Goal: Task Accomplishment & Management: Manage account settings

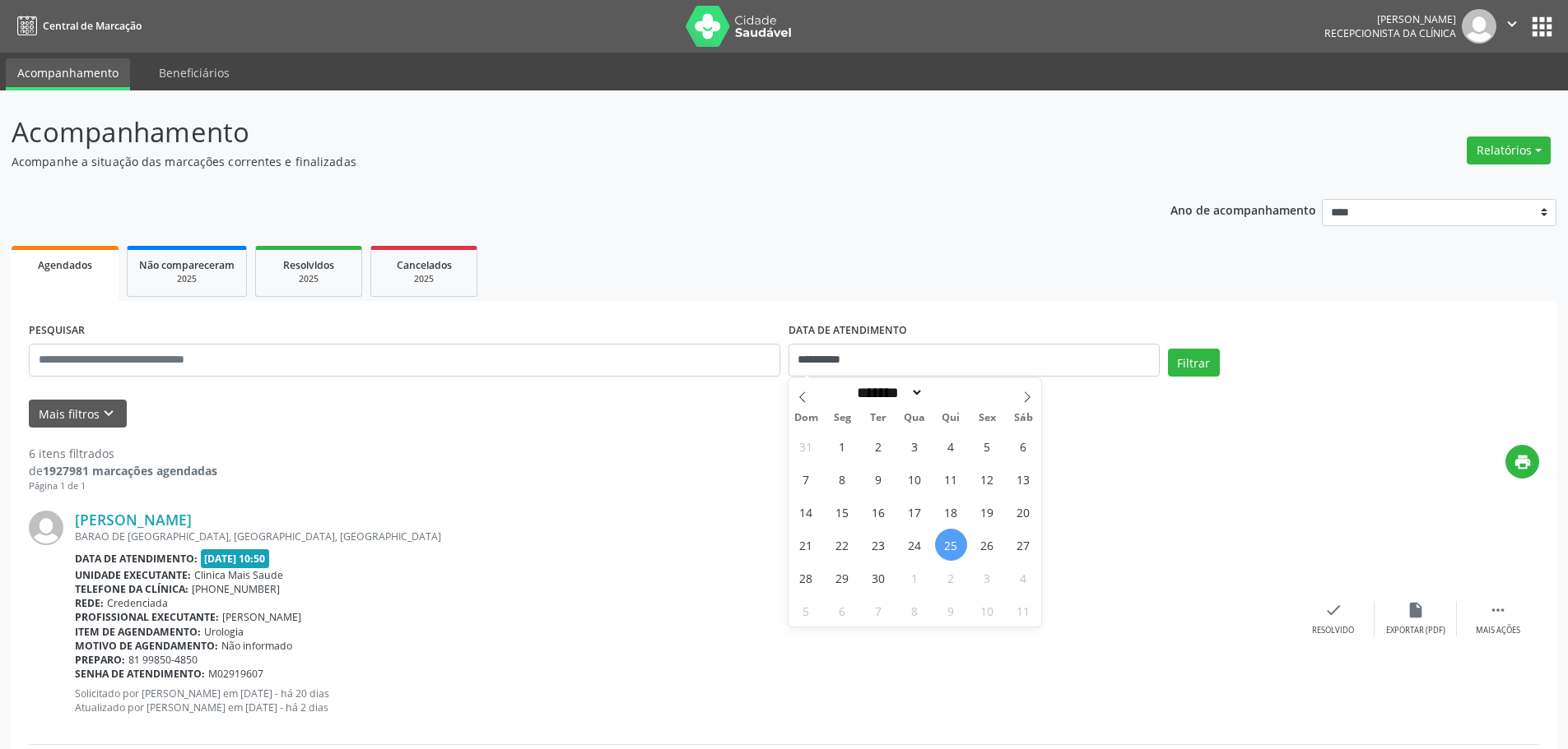
select select "*"
click at [909, 548] on span "24" at bounding box center [915, 544] width 32 height 32
type input "**********"
click at [1236, 354] on div "Filtrar" at bounding box center [1353, 369] width 380 height 40
click at [1201, 363] on button "Filtrar" at bounding box center [1193, 363] width 51 height 28
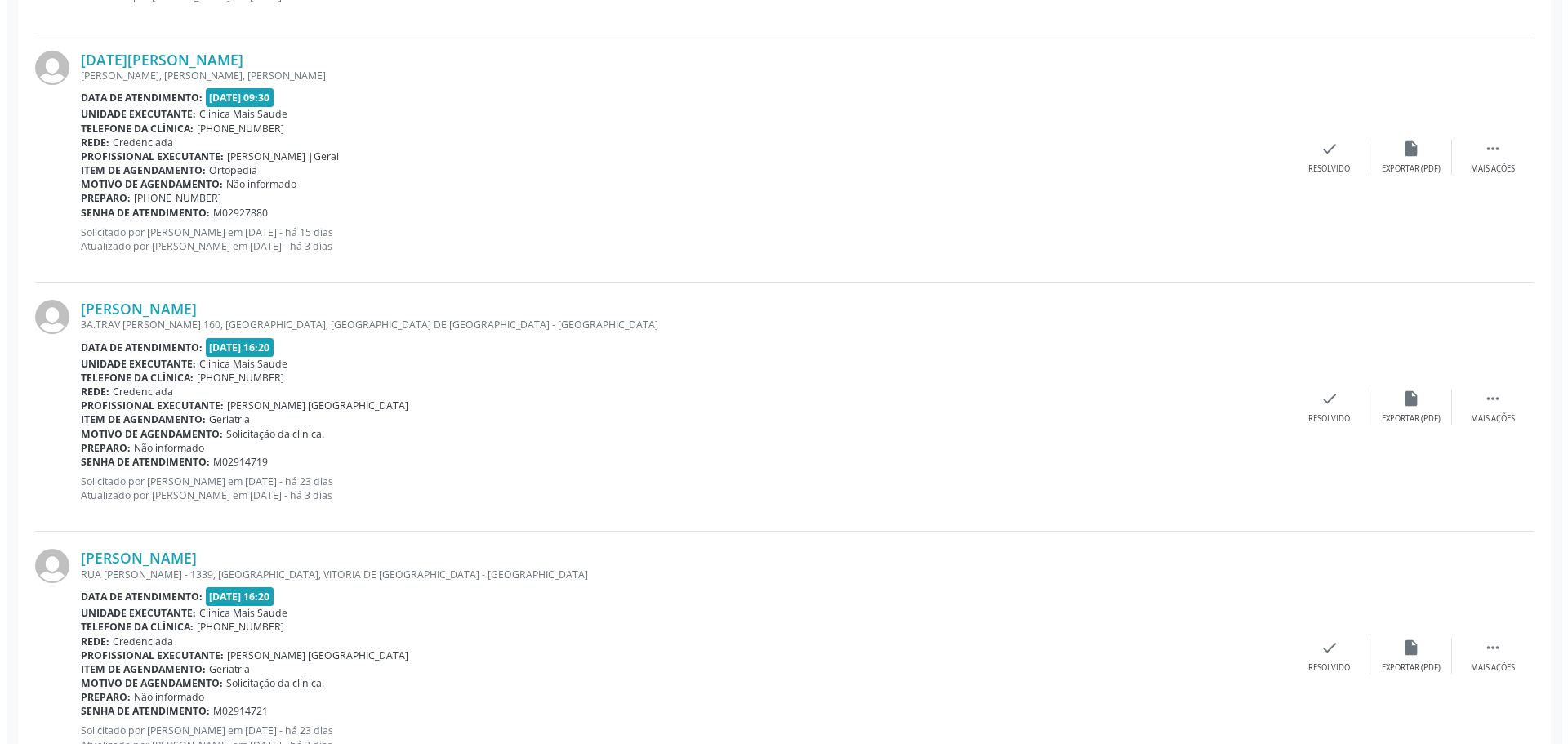
scroll to position [735, 0]
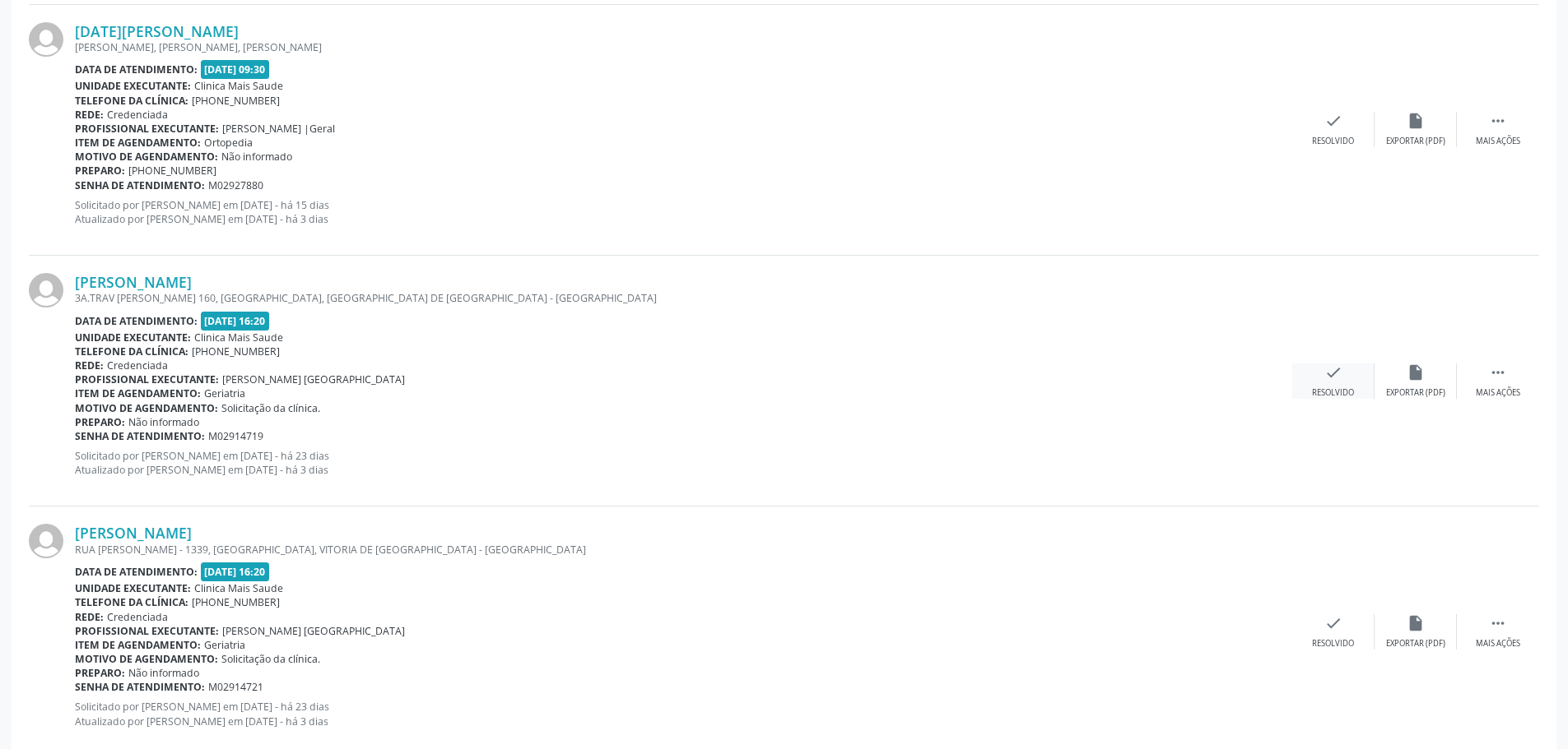
click at [1344, 380] on div "check Resolvido" at bounding box center [1333, 381] width 82 height 36
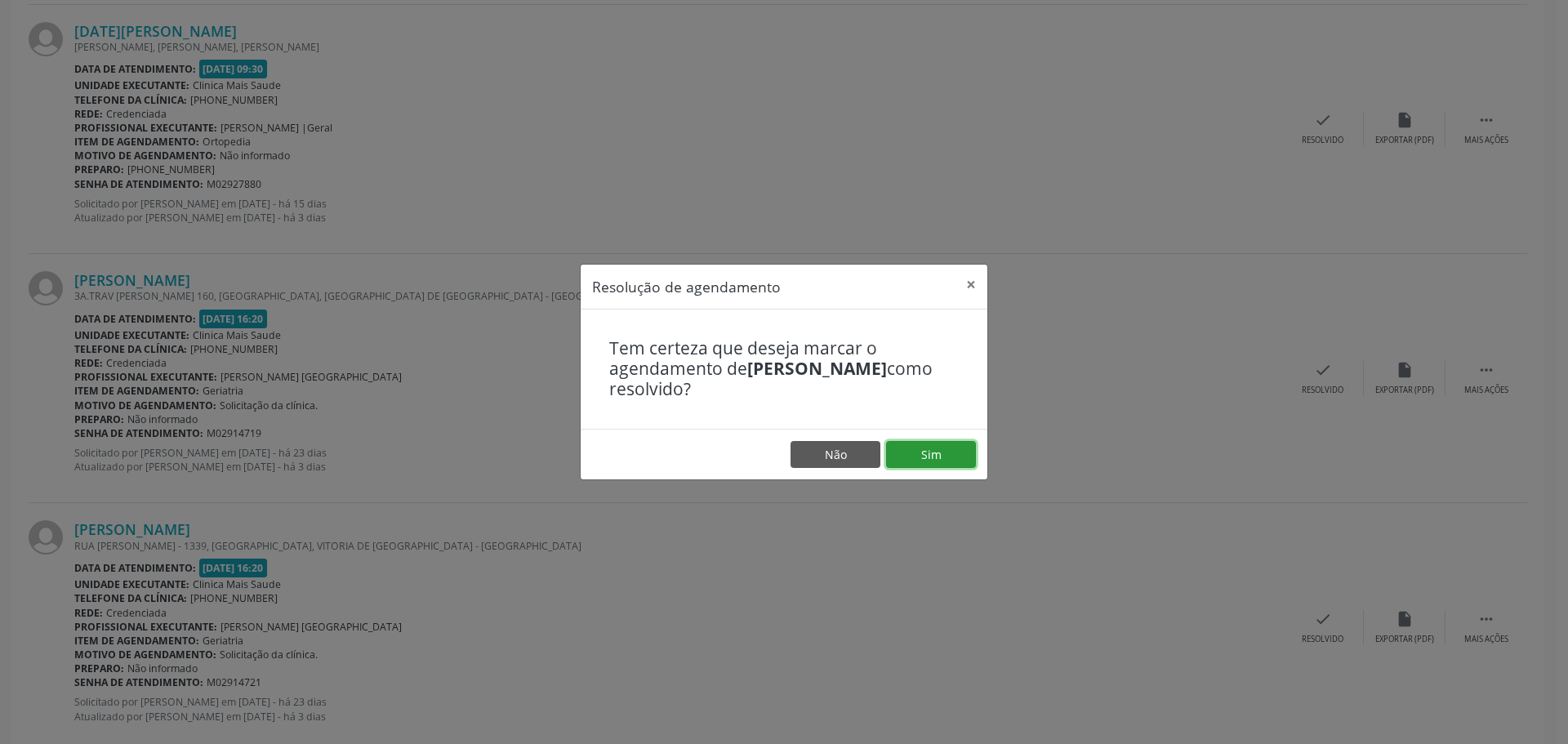
click at [958, 458] on button "Sim" at bounding box center [931, 455] width 90 height 27
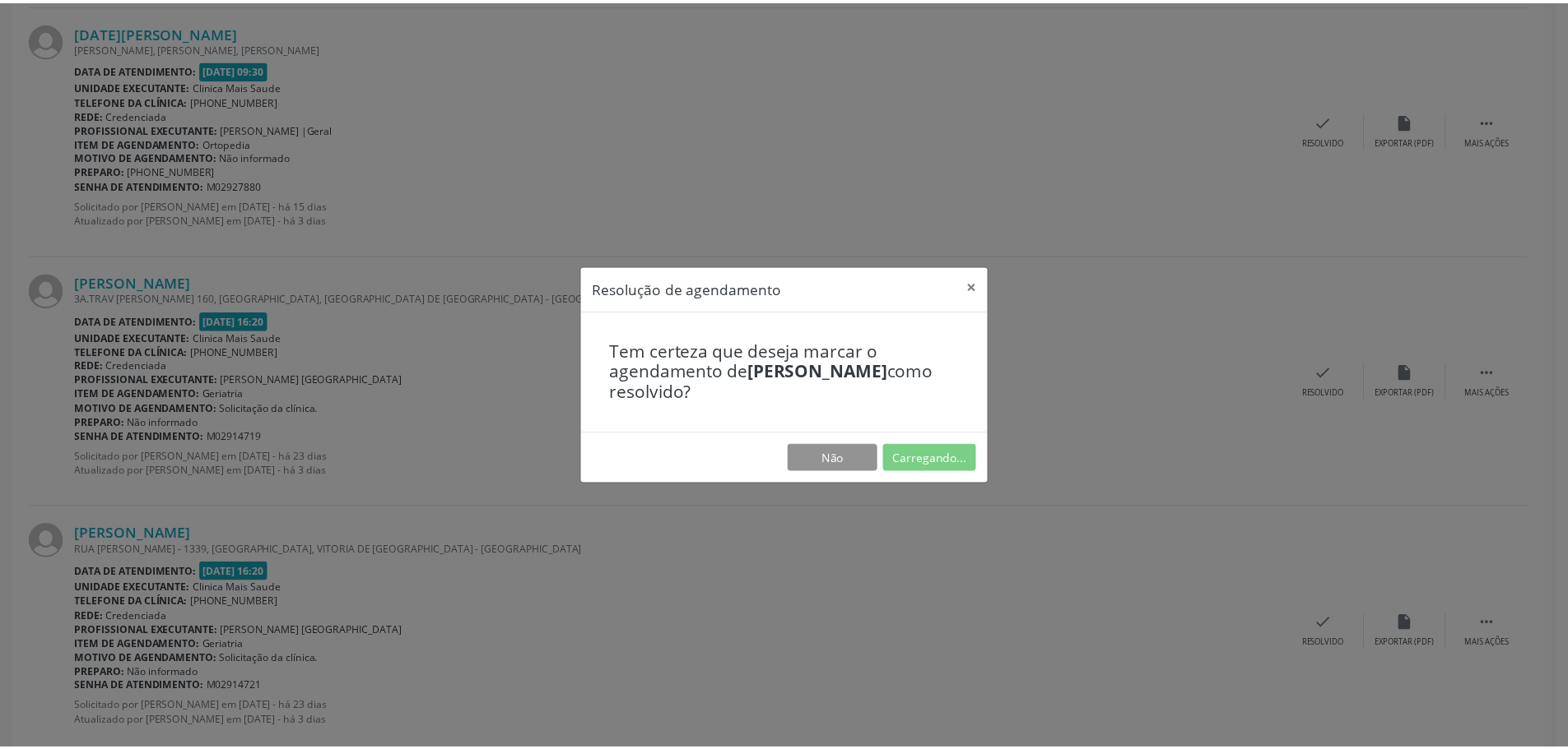
scroll to position [0, 0]
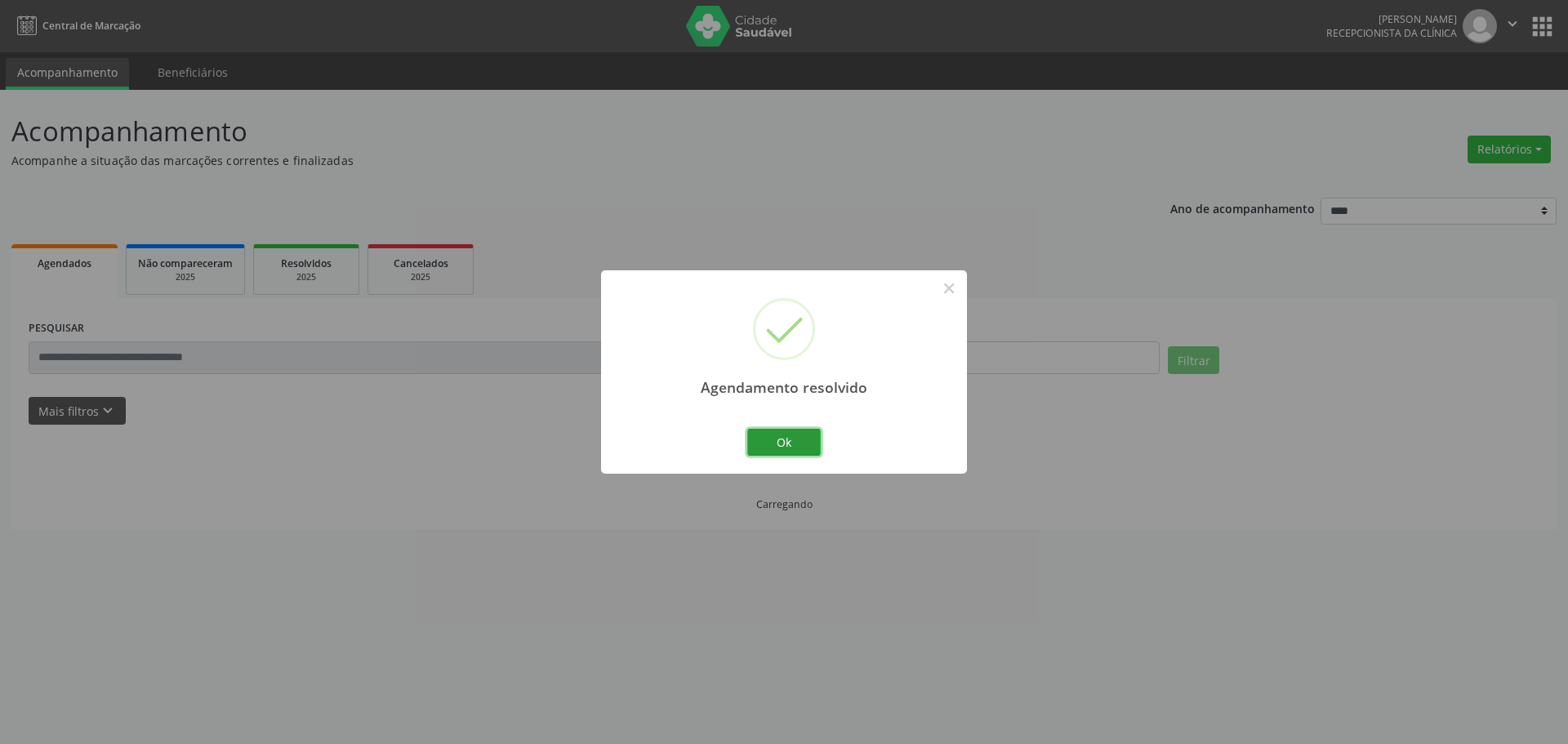
click at [802, 440] on button "Ok" at bounding box center [784, 443] width 74 height 27
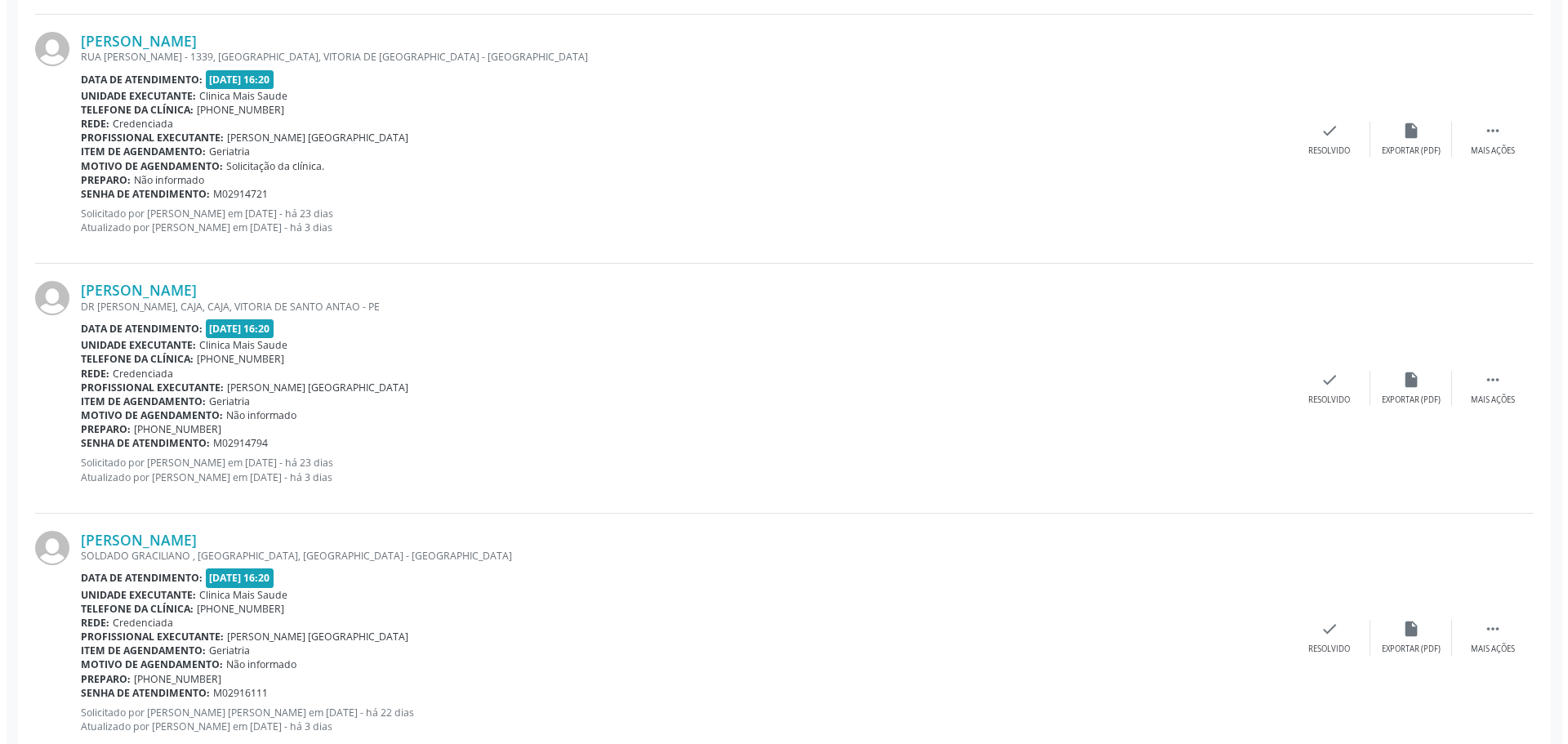
scroll to position [981, 0]
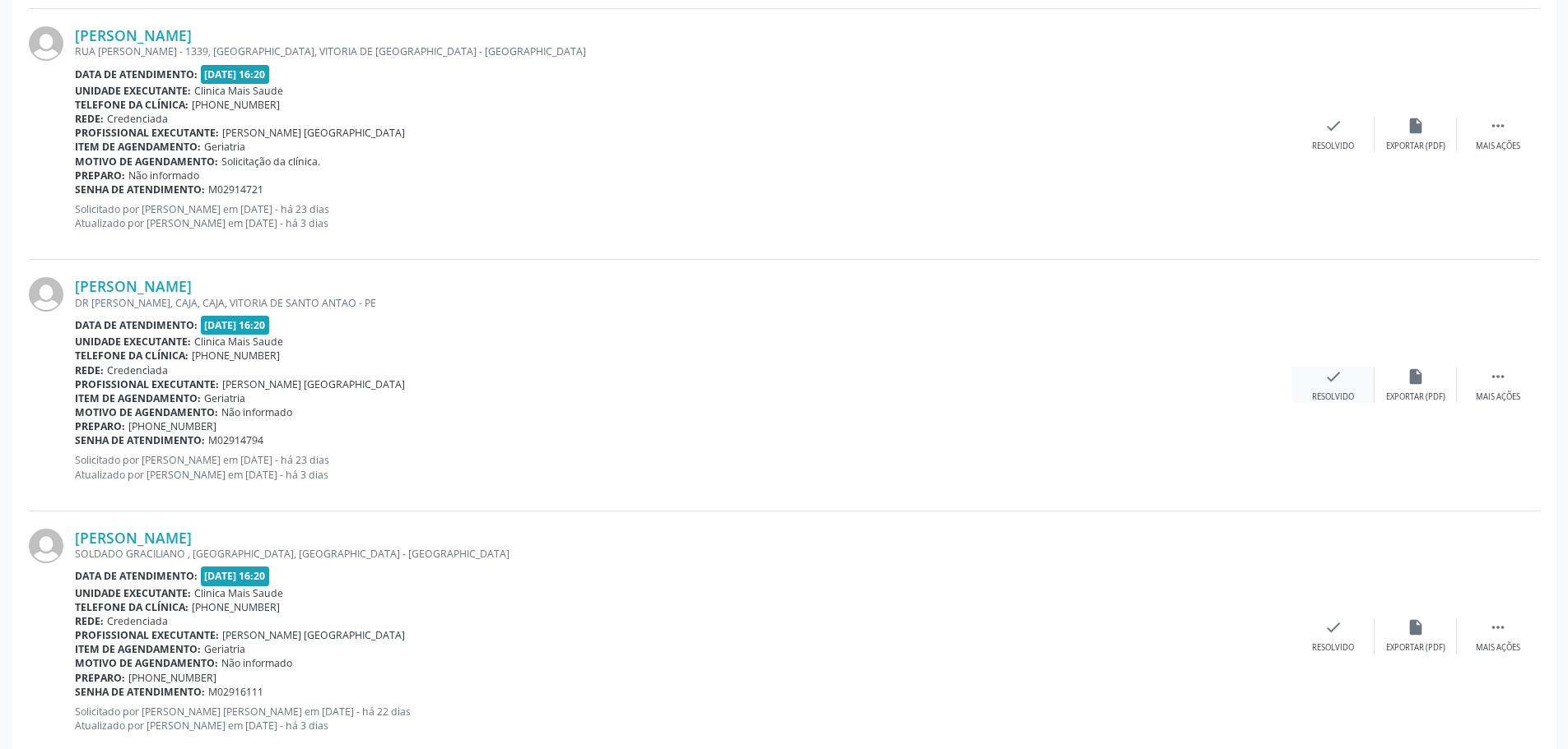
click at [1352, 383] on div "check Resolvido" at bounding box center [1333, 385] width 82 height 36
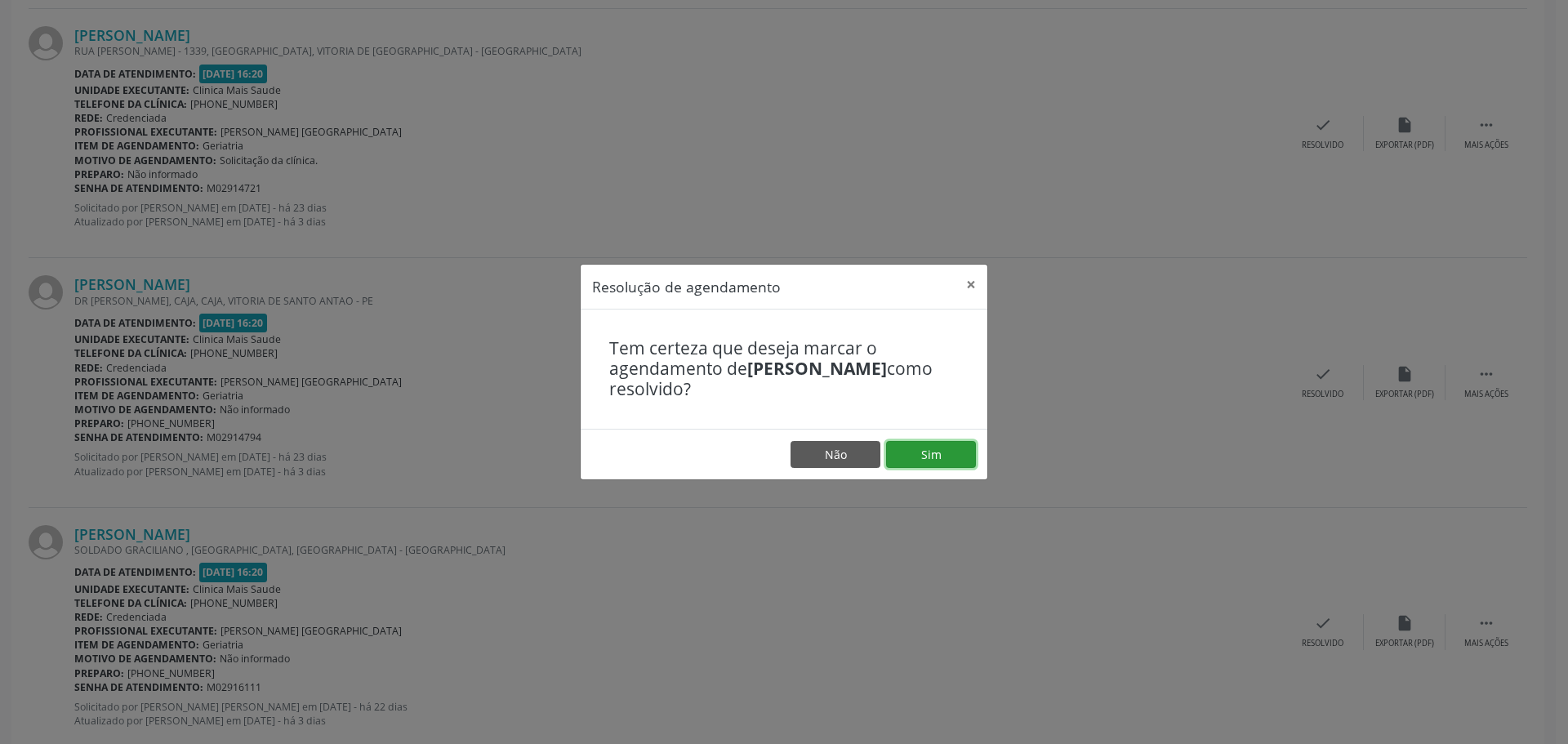
click at [939, 465] on button "Sim" at bounding box center [931, 455] width 90 height 27
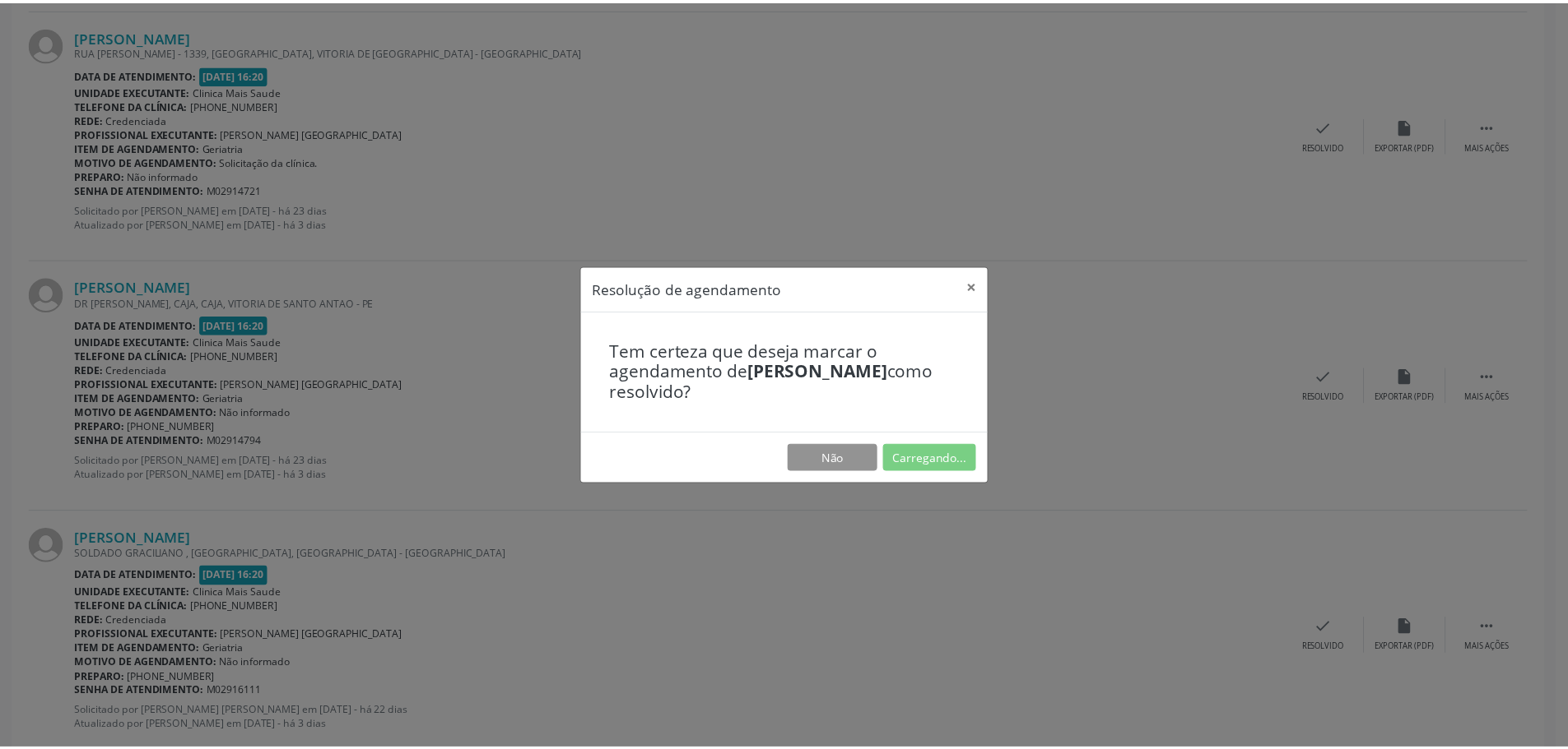
scroll to position [0, 0]
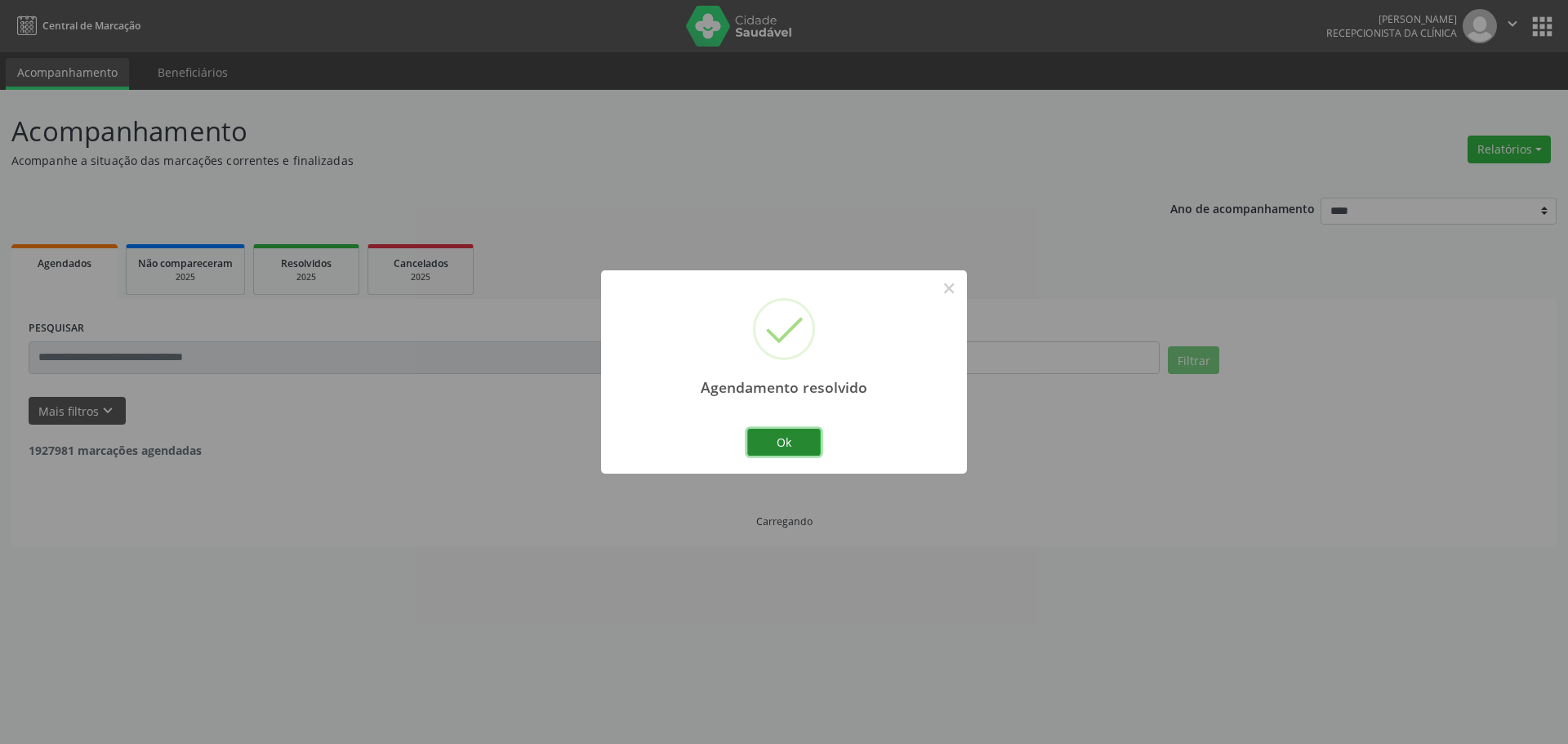
click at [802, 454] on button "Ok" at bounding box center [784, 443] width 74 height 27
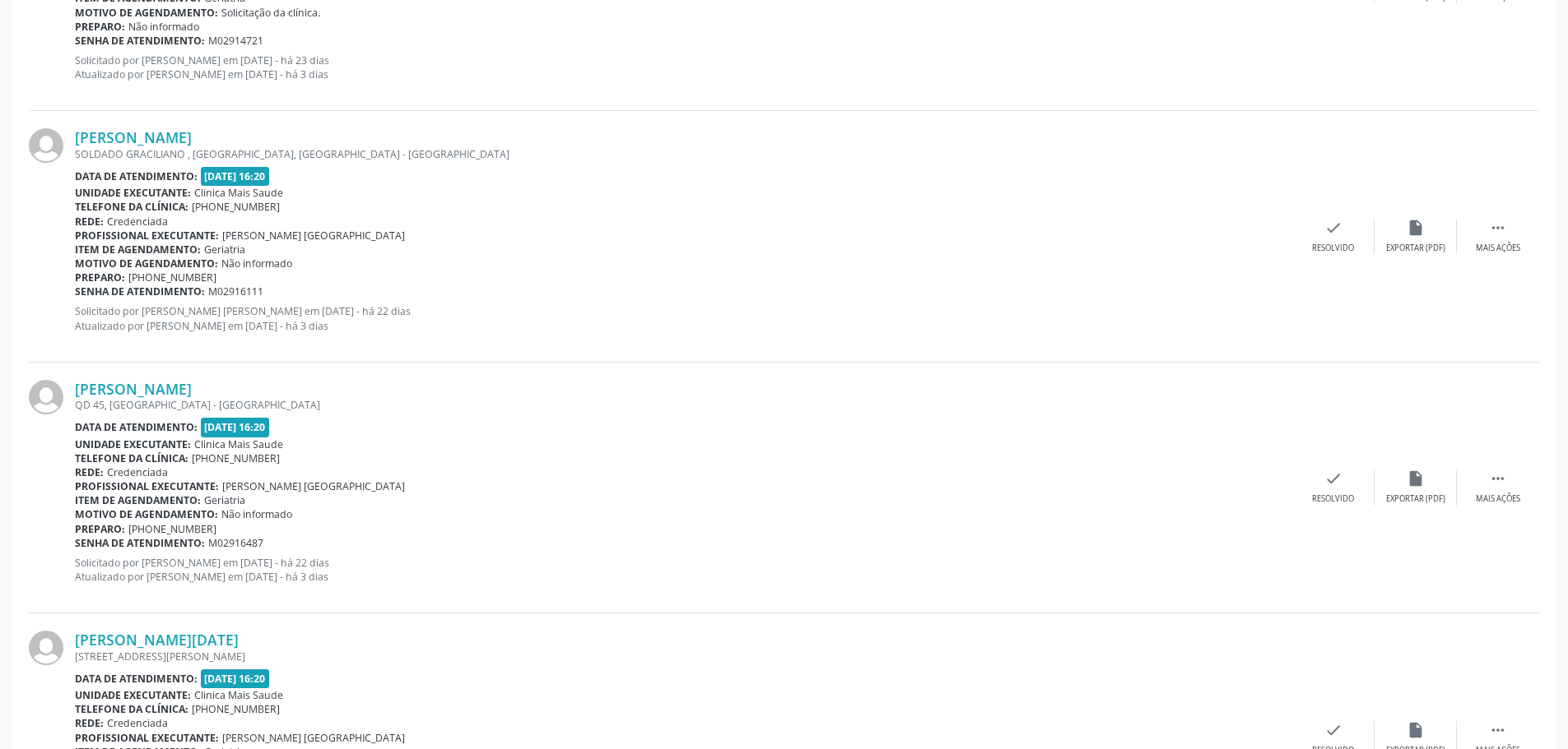
scroll to position [1151, 0]
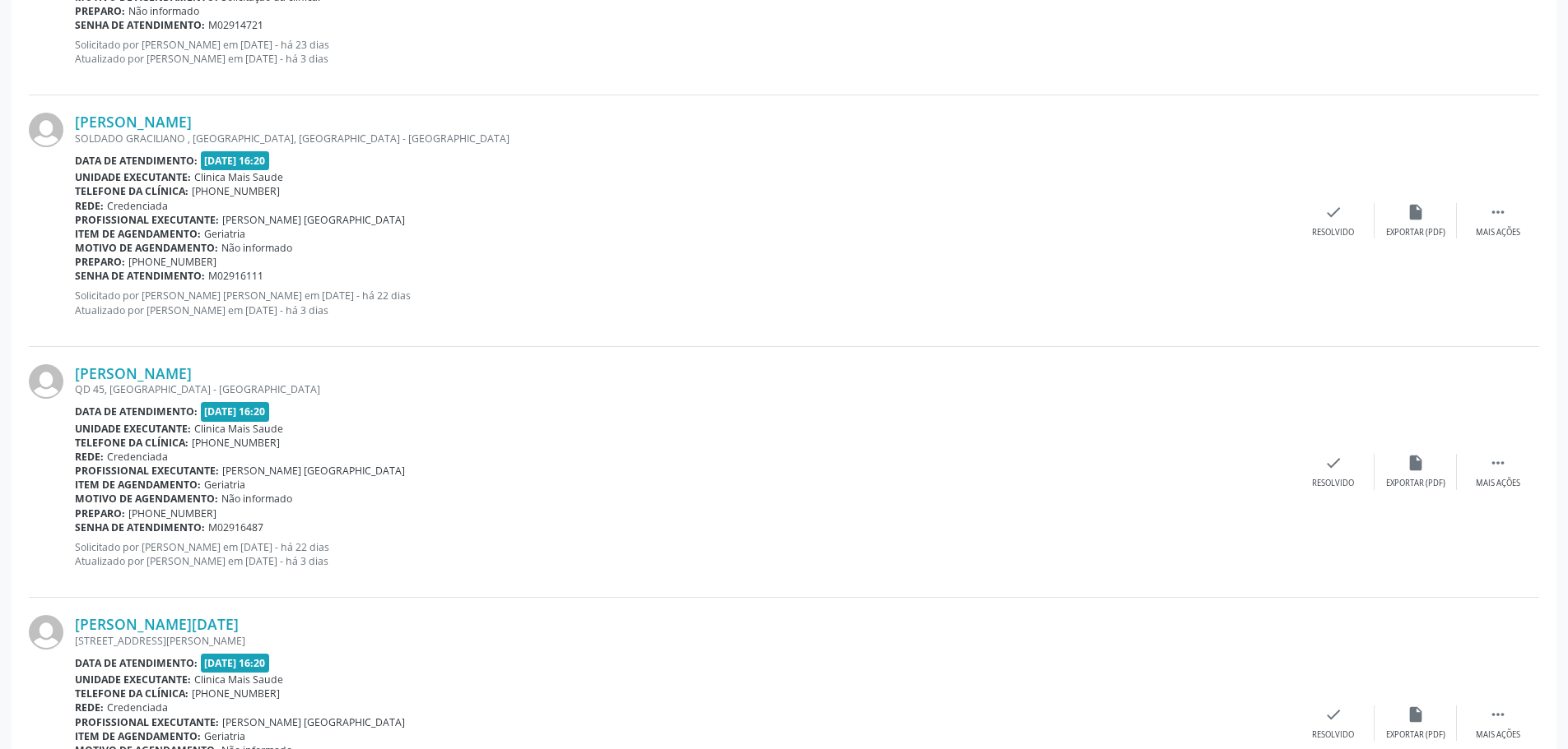
drag, startPoint x: 564, startPoint y: 331, endPoint x: 29, endPoint y: 175, distance: 557.3
click at [29, 175] on div "[PERSON_NAME] SOLDADO [PERSON_NAME] , [GEOGRAPHIC_DATA], [GEOGRAPHIC_DATA] - [G…" at bounding box center [784, 221] width 1511 height 251
click at [50, 125] on img at bounding box center [45, 129] width 35 height 35
click at [11, 117] on div "**********" at bounding box center [784, 159] width 1568 height 2441
drag, startPoint x: 11, startPoint y: 109, endPoint x: 1576, endPoint y: 212, distance: 1568.4
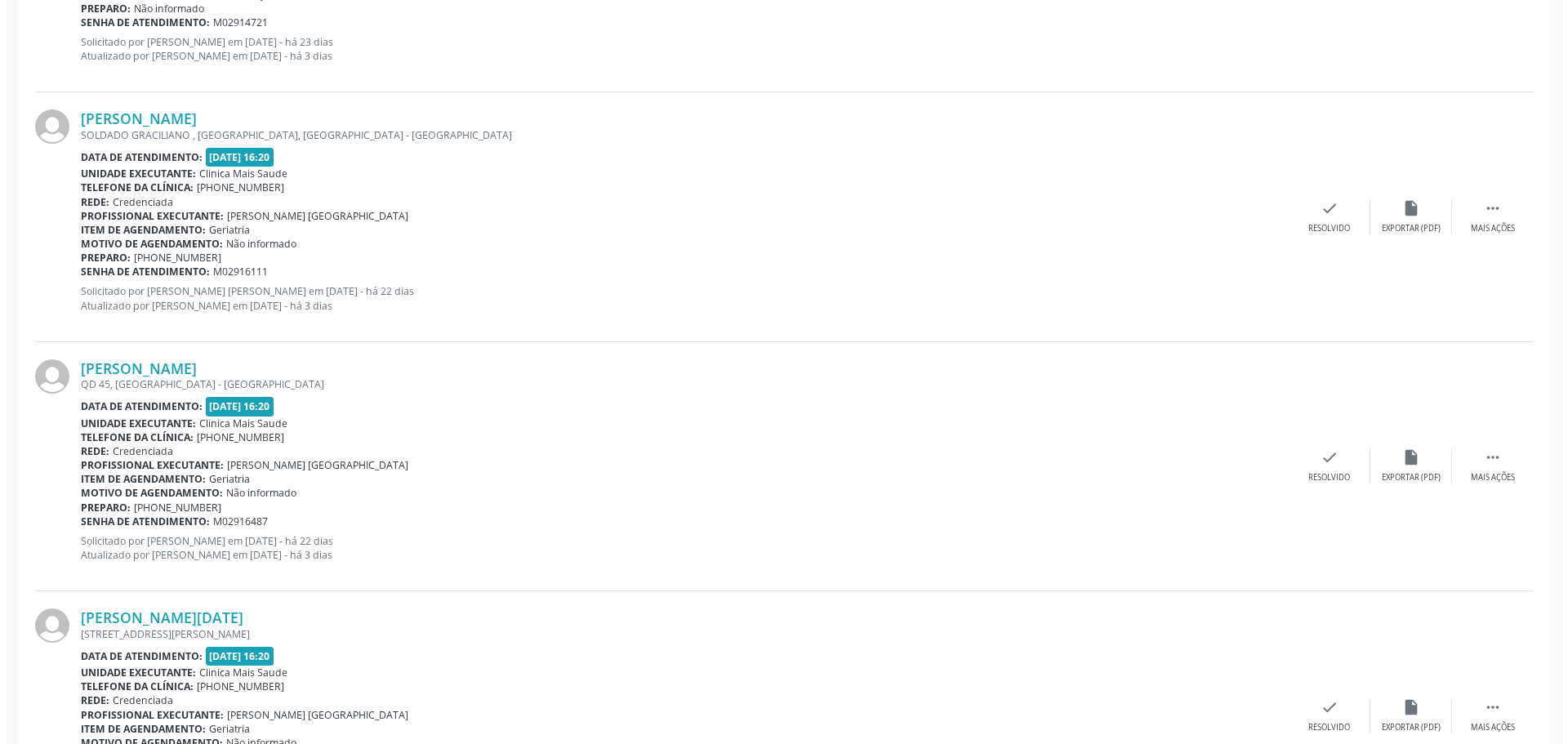
scroll to position [1197, 0]
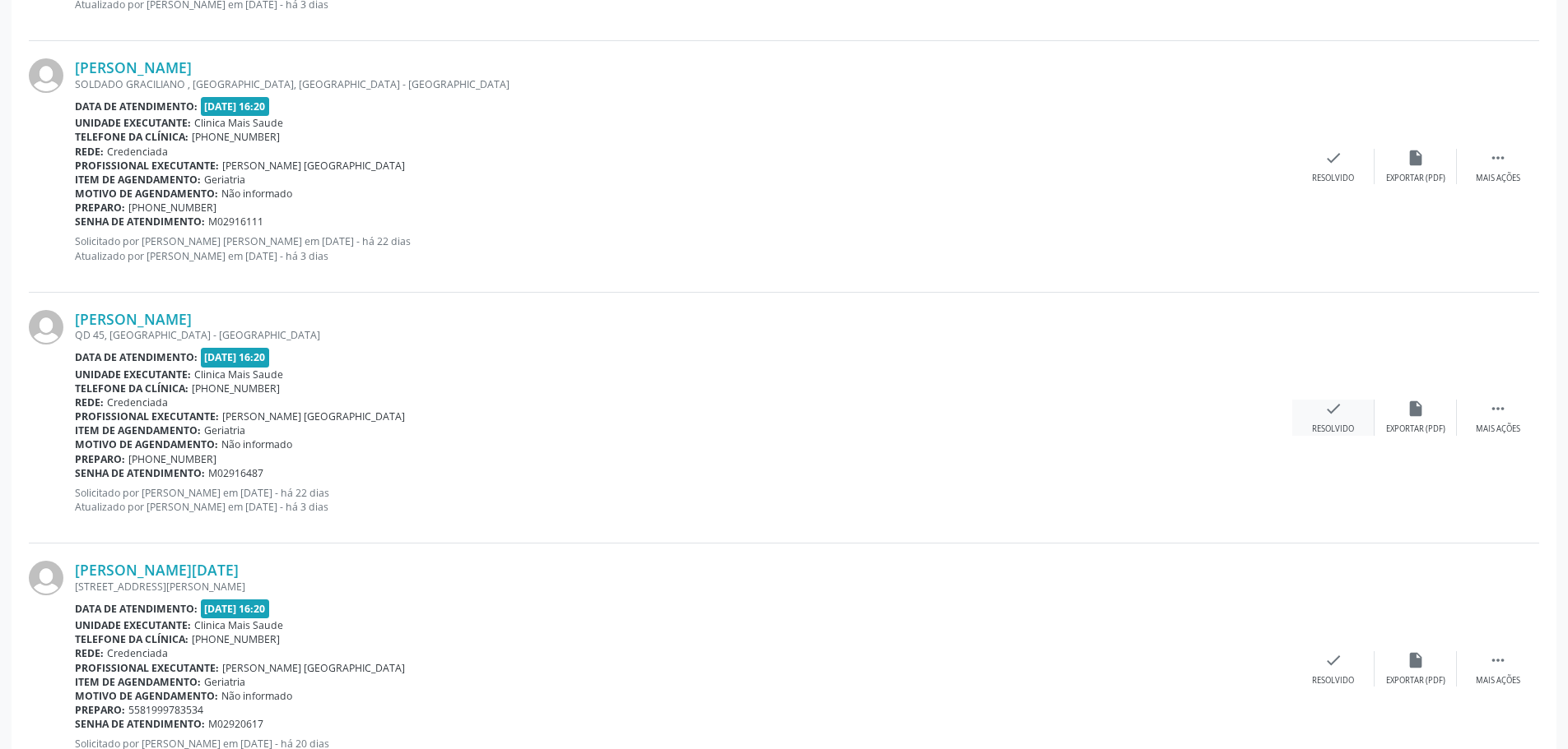
click at [1339, 425] on div "Resolvido" at bounding box center [1333, 430] width 42 height 12
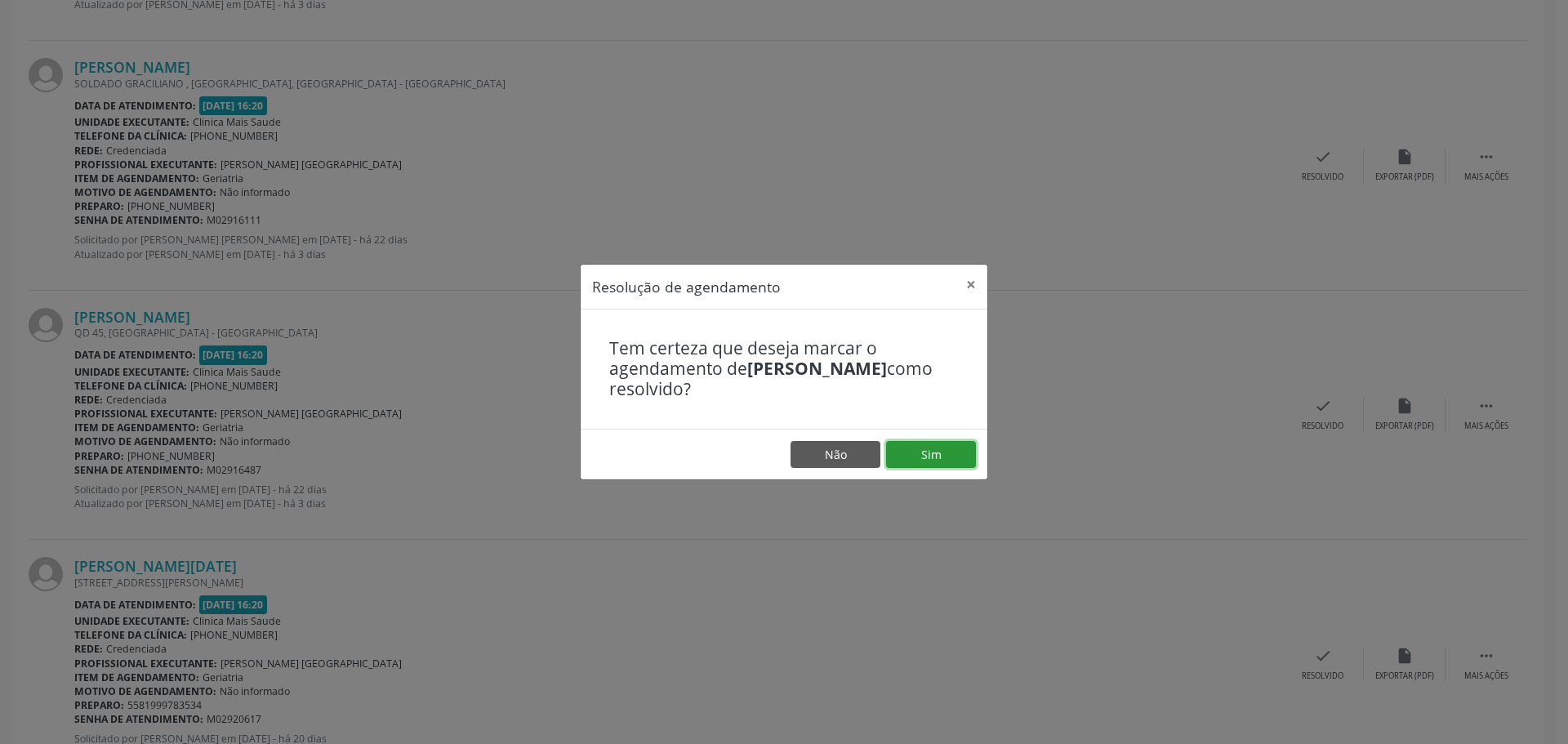
click at [928, 452] on button "Sim" at bounding box center [931, 455] width 90 height 27
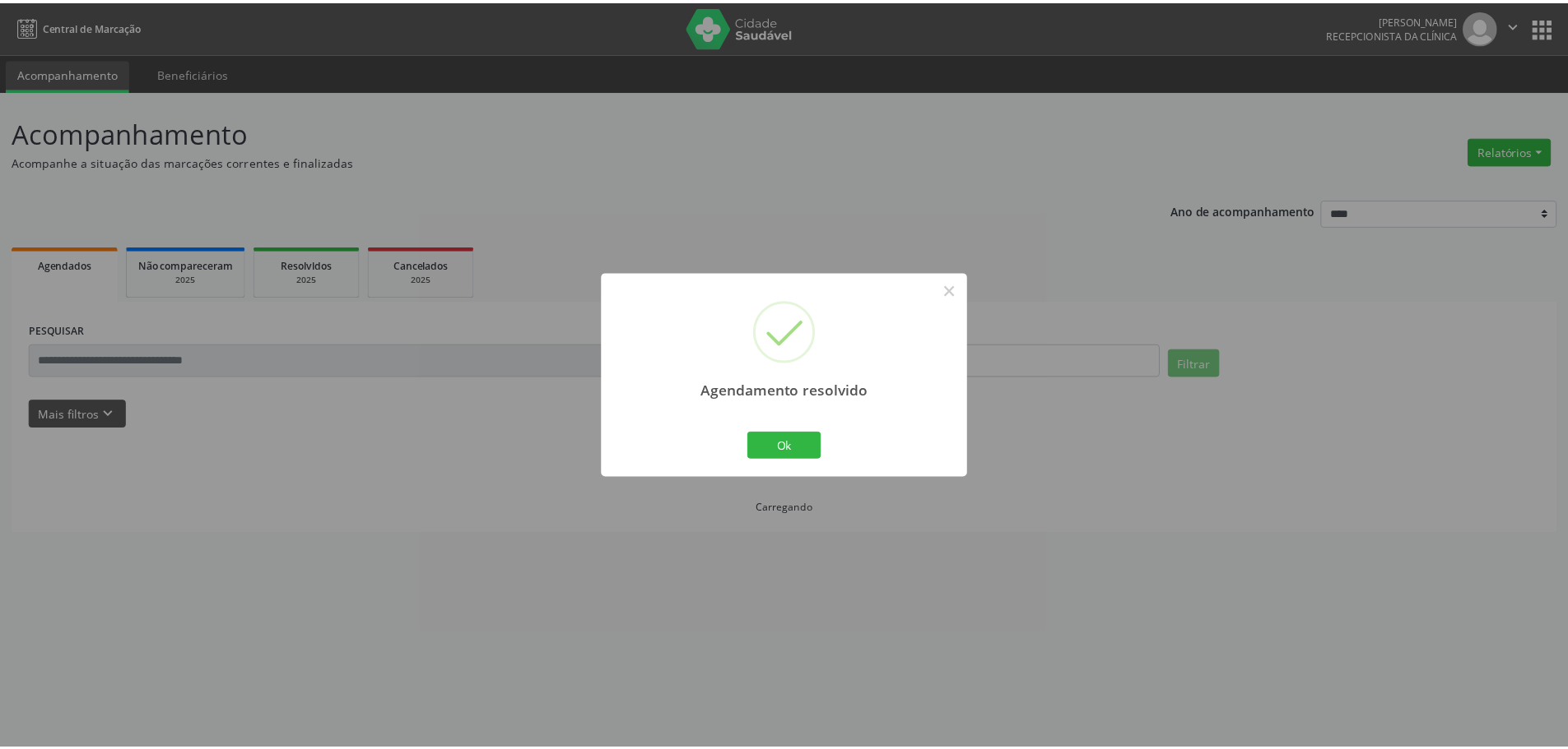
scroll to position [0, 0]
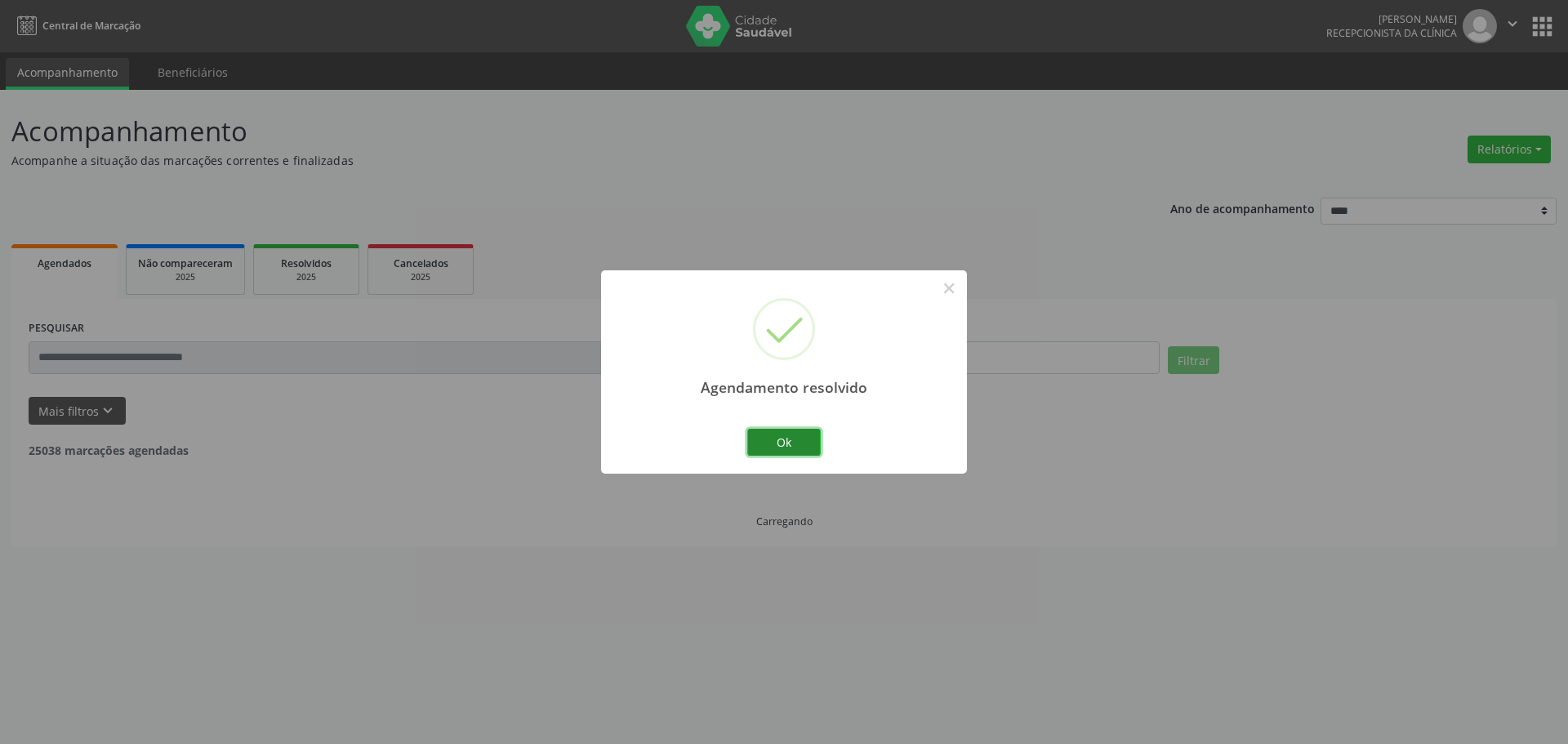
click at [811, 441] on button "Ok" at bounding box center [784, 443] width 74 height 27
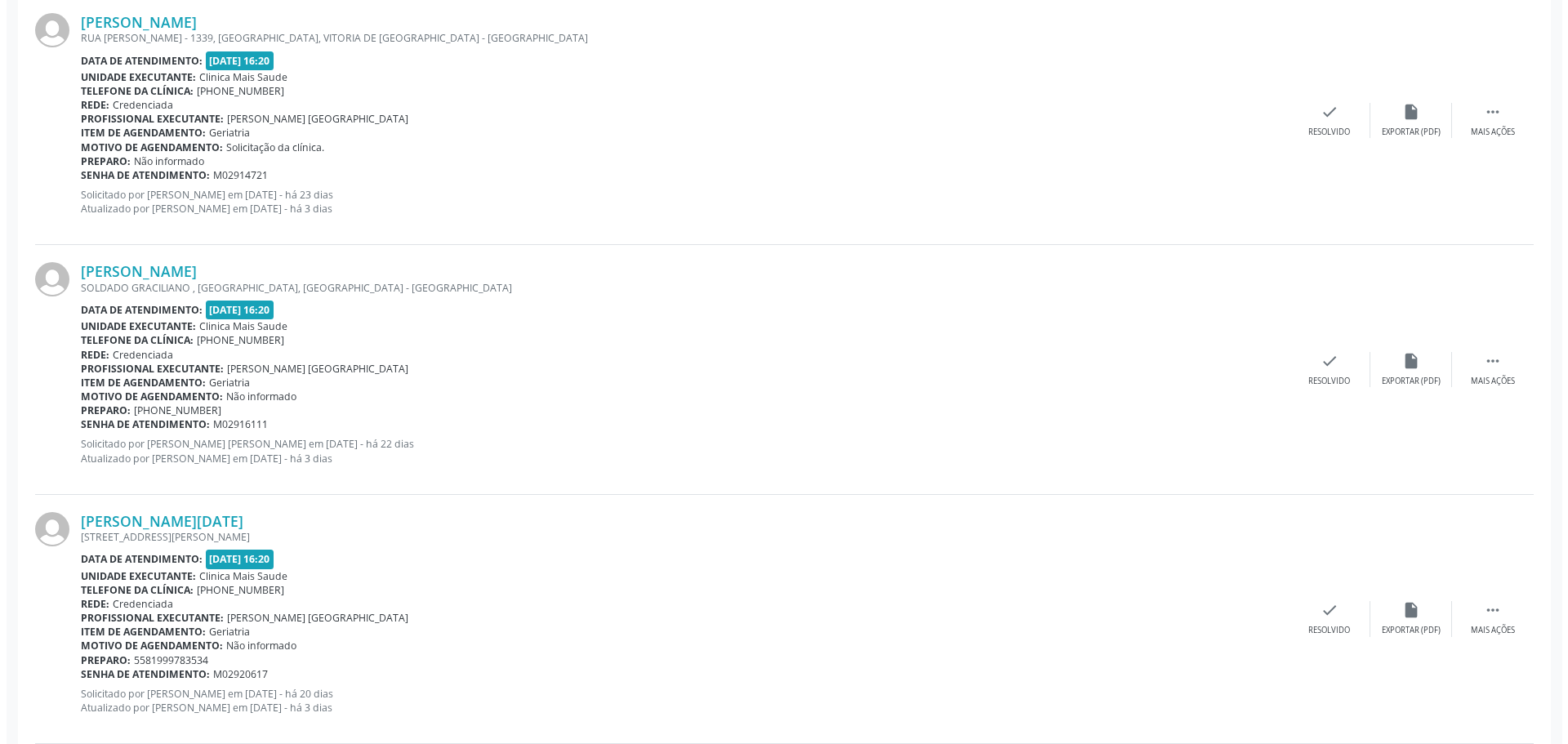
scroll to position [1062, 0]
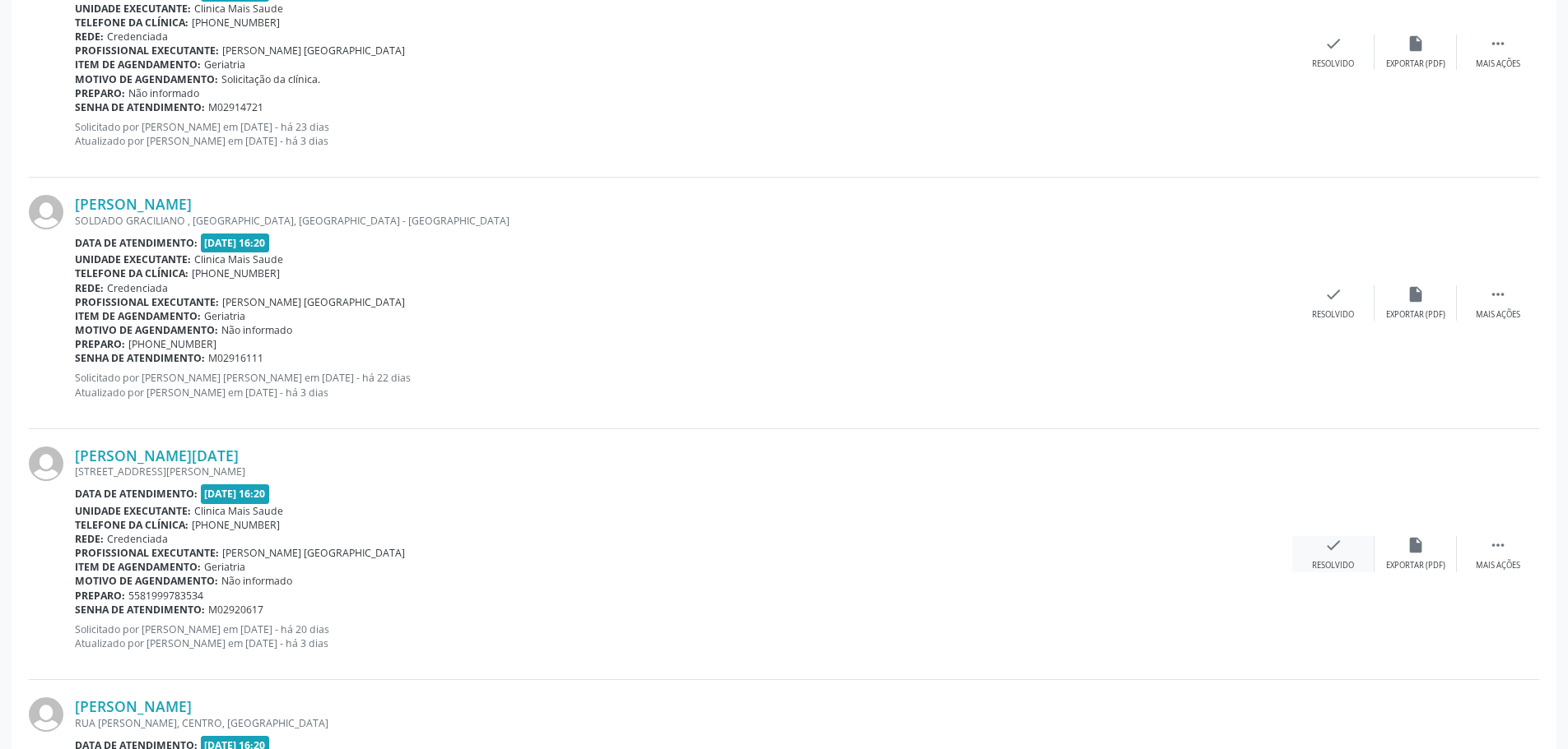
click at [1327, 538] on icon "check" at bounding box center [1333, 545] width 18 height 18
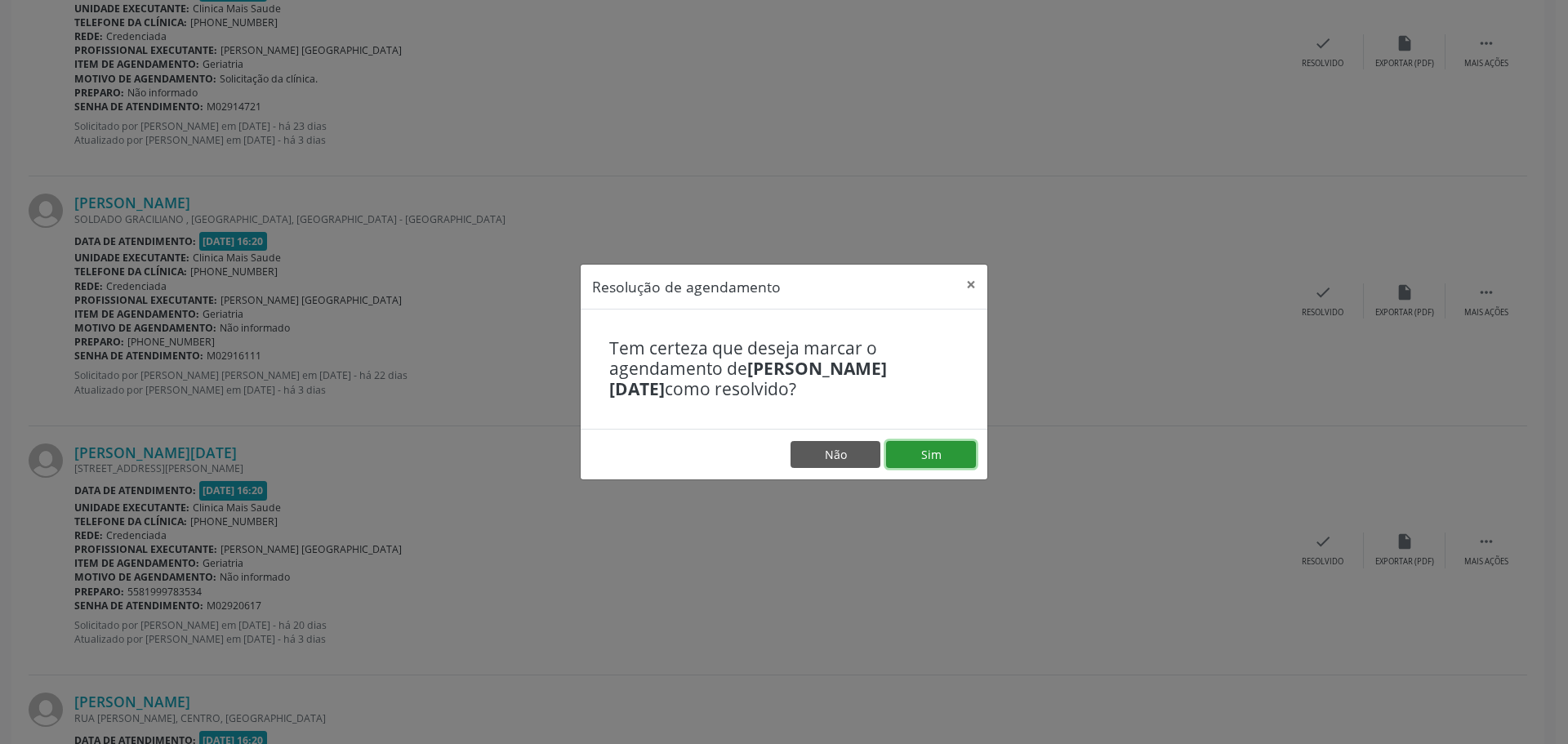
click at [926, 450] on button "Sim" at bounding box center [931, 455] width 90 height 27
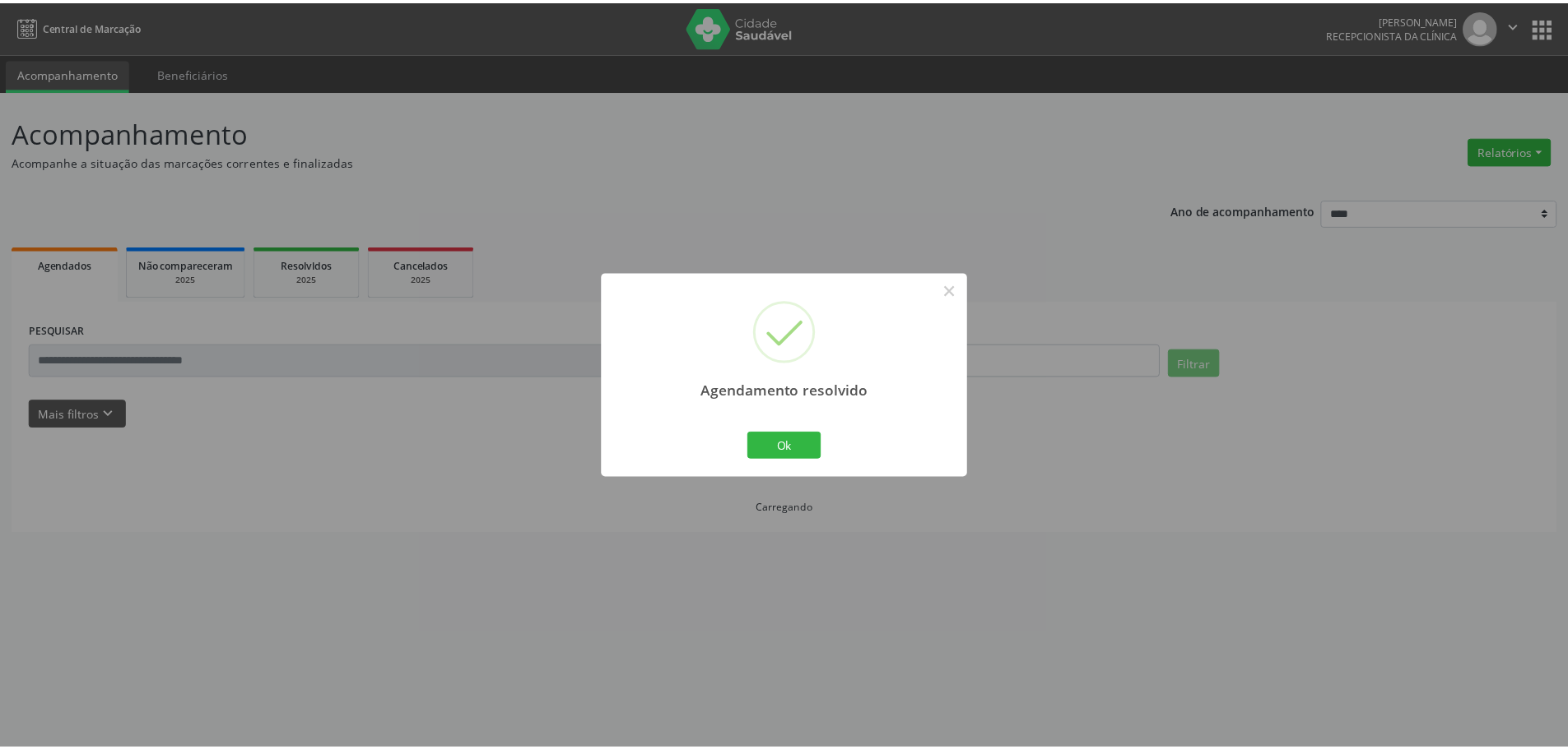
scroll to position [0, 0]
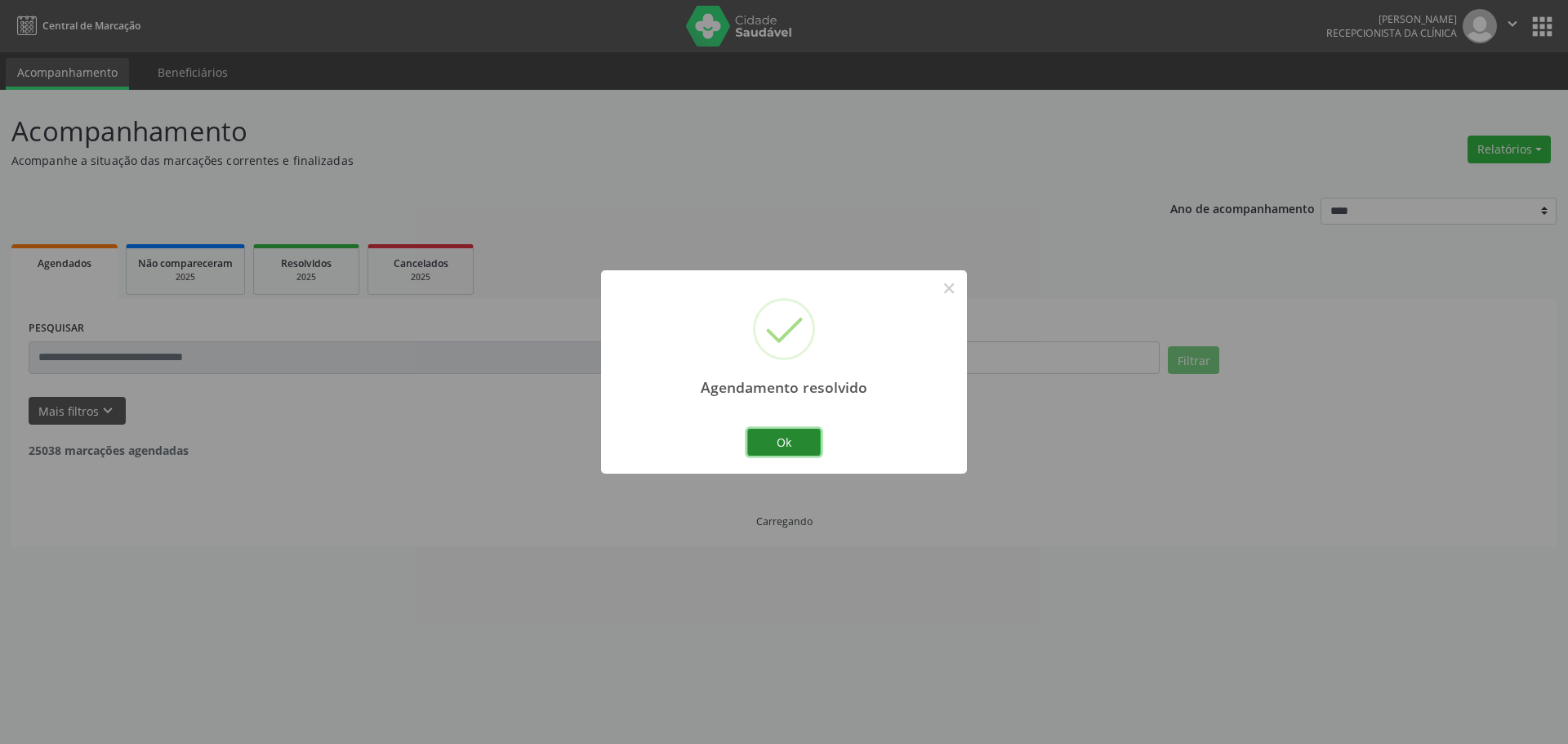
click at [783, 429] on button "Ok" at bounding box center [784, 443] width 74 height 27
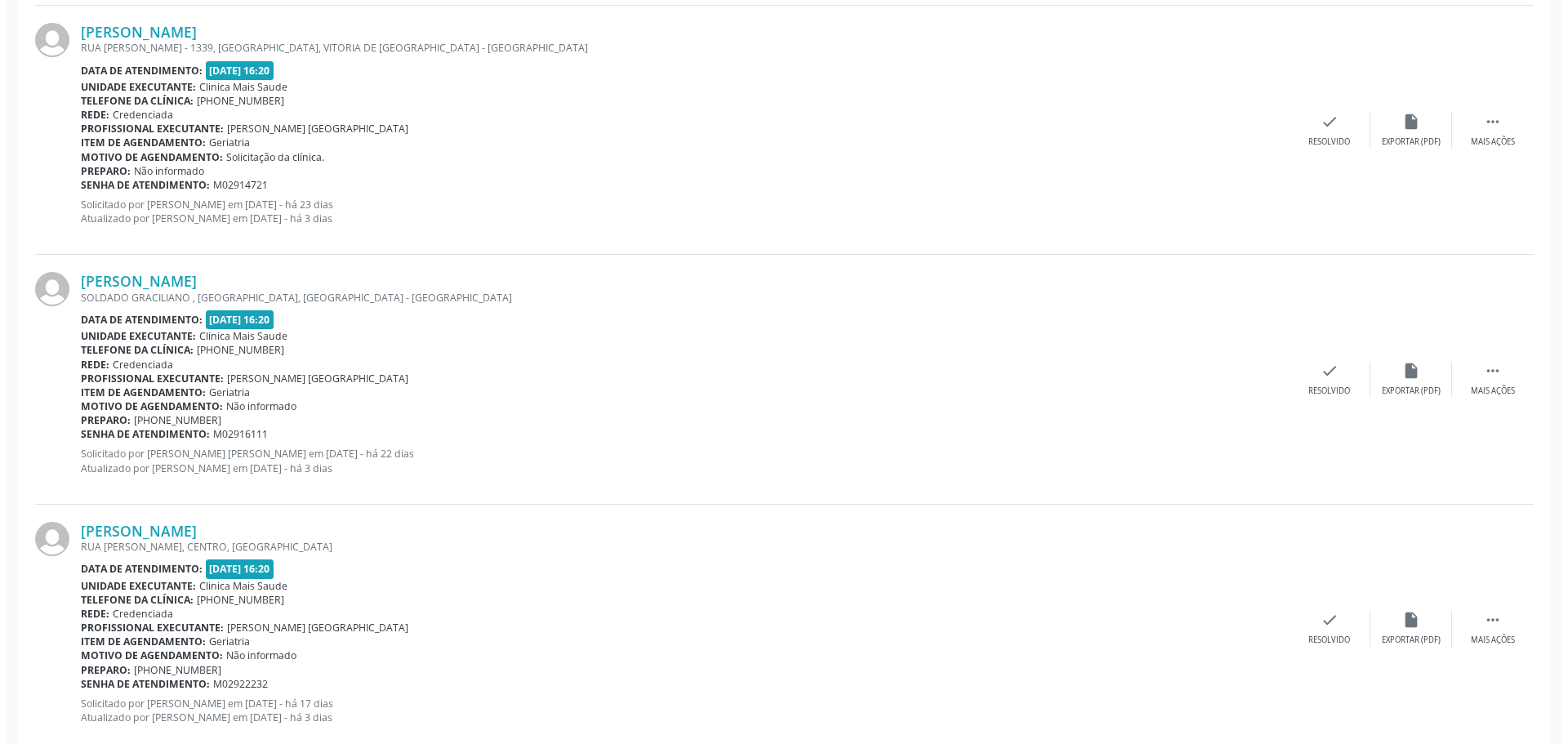
scroll to position [1271, 0]
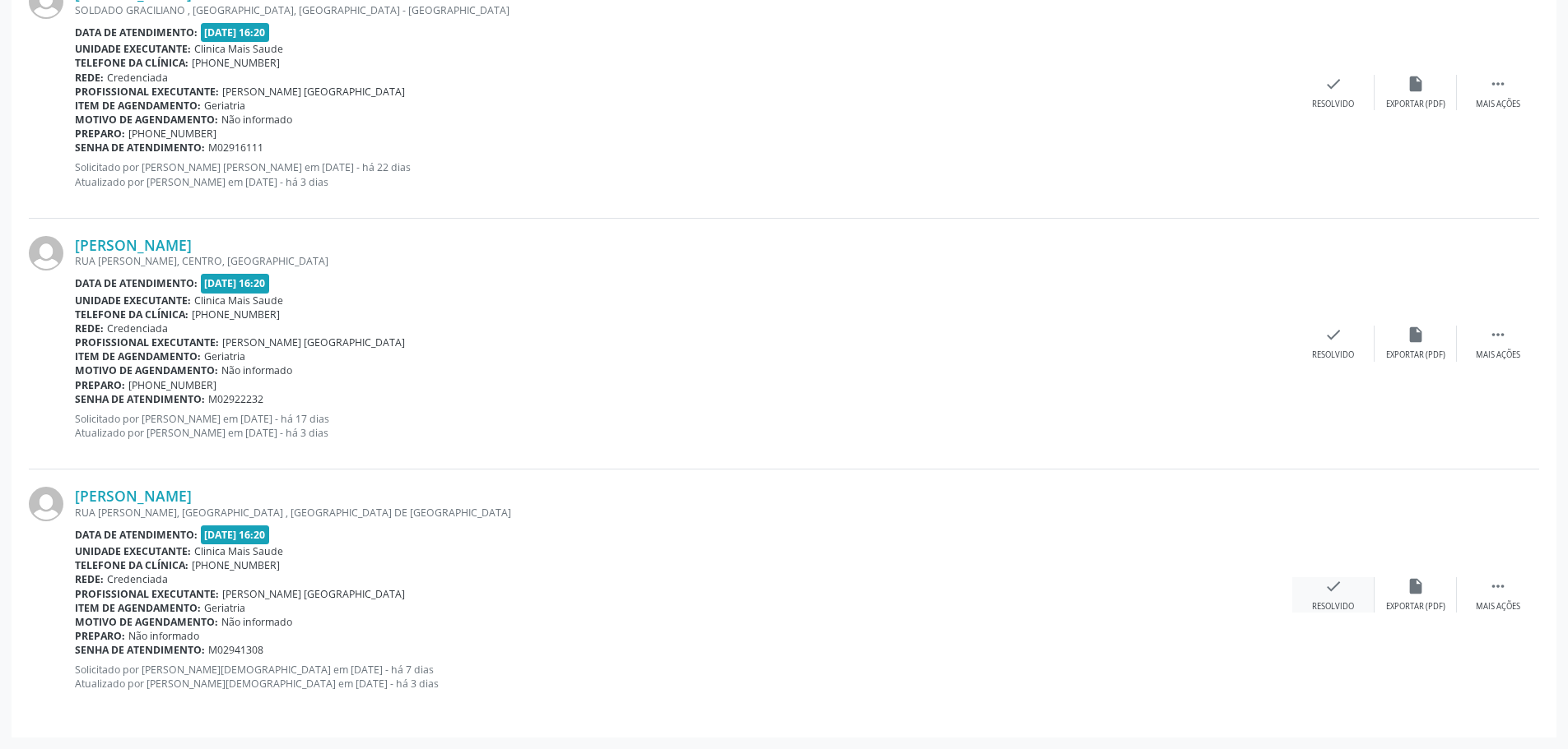
click at [1314, 603] on div "Resolvido" at bounding box center [1333, 608] width 42 height 12
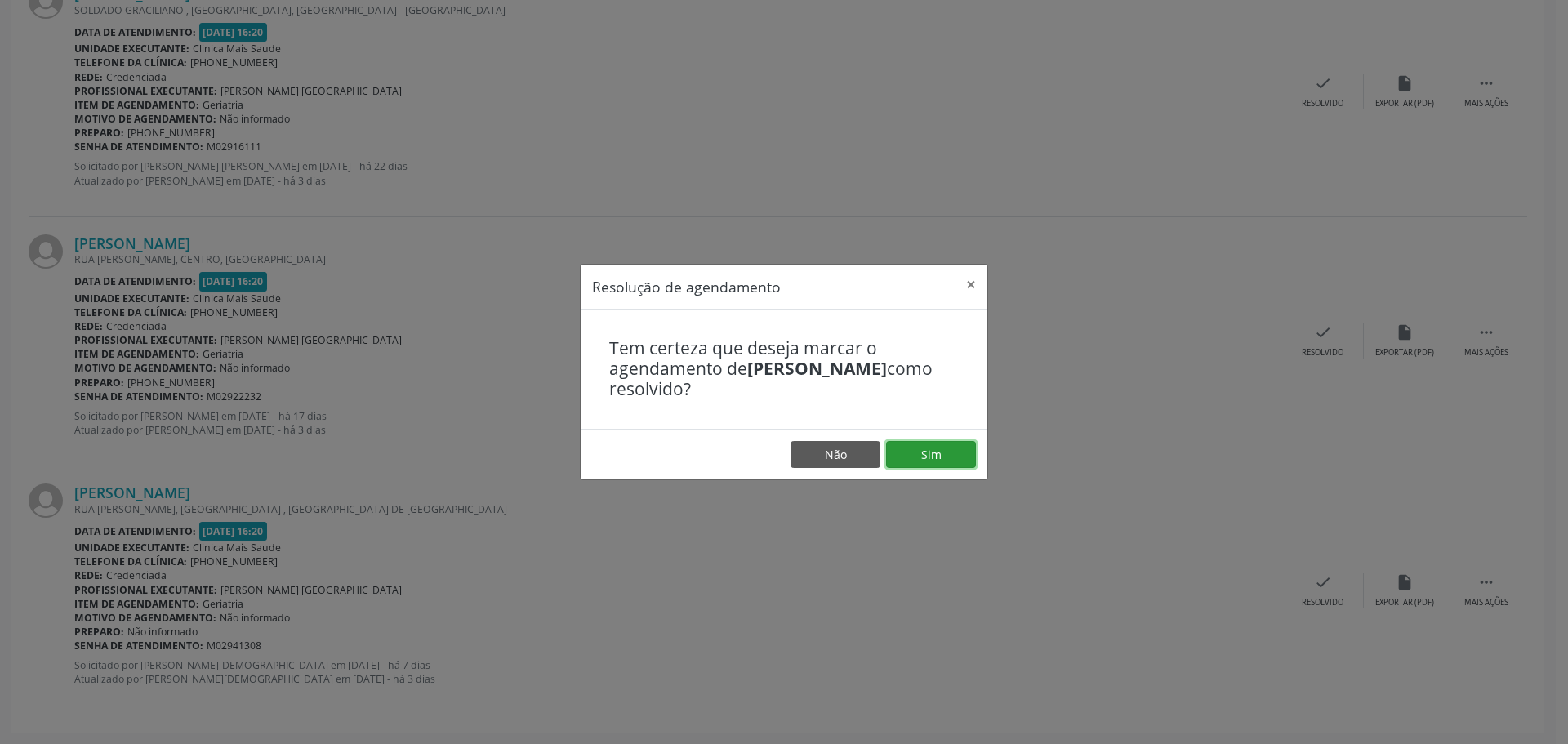
click at [969, 464] on button "Sim" at bounding box center [931, 455] width 90 height 27
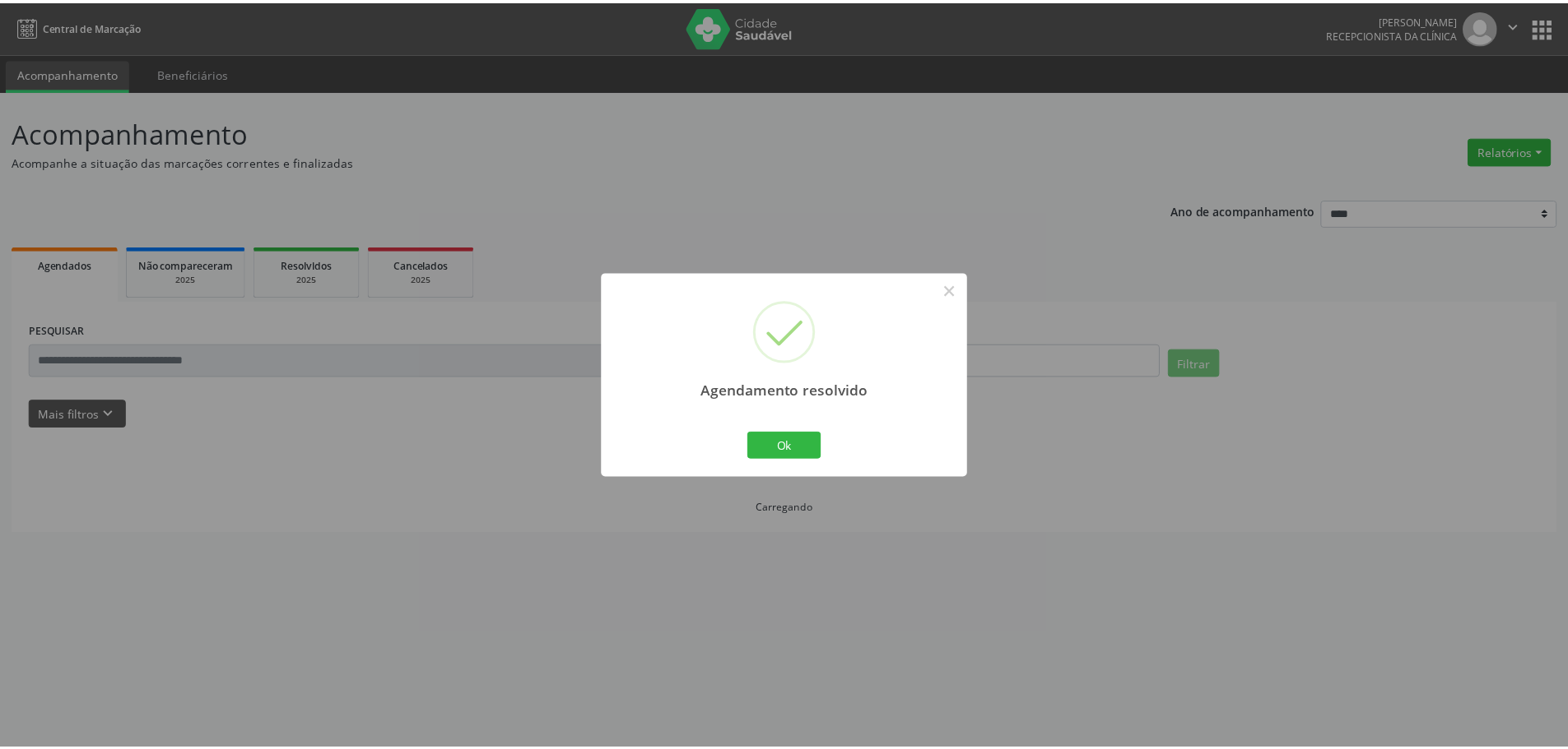
scroll to position [0, 0]
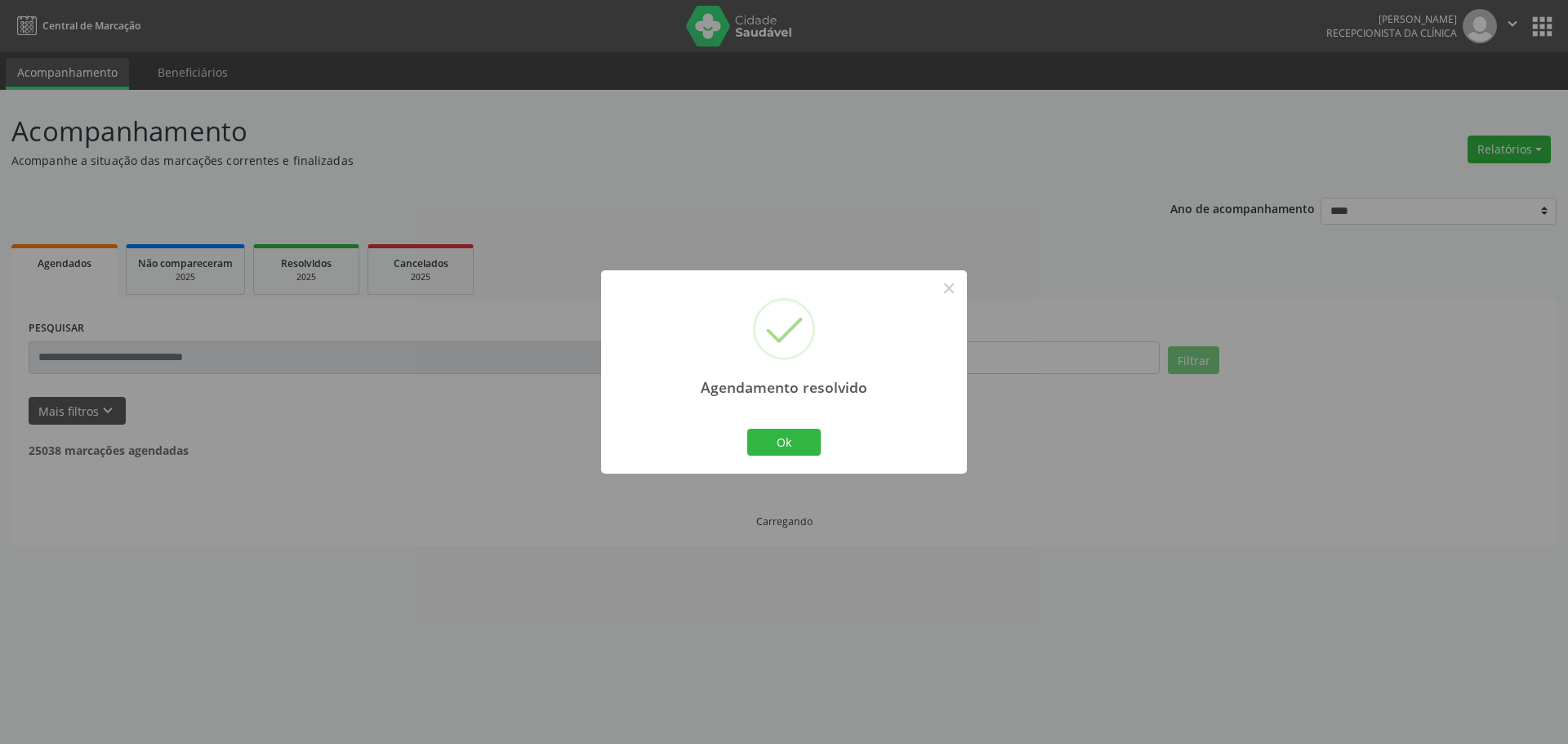
click at [788, 424] on div "Agendamento resolvido × Ok Cancel" at bounding box center [784, 372] width 366 height 203
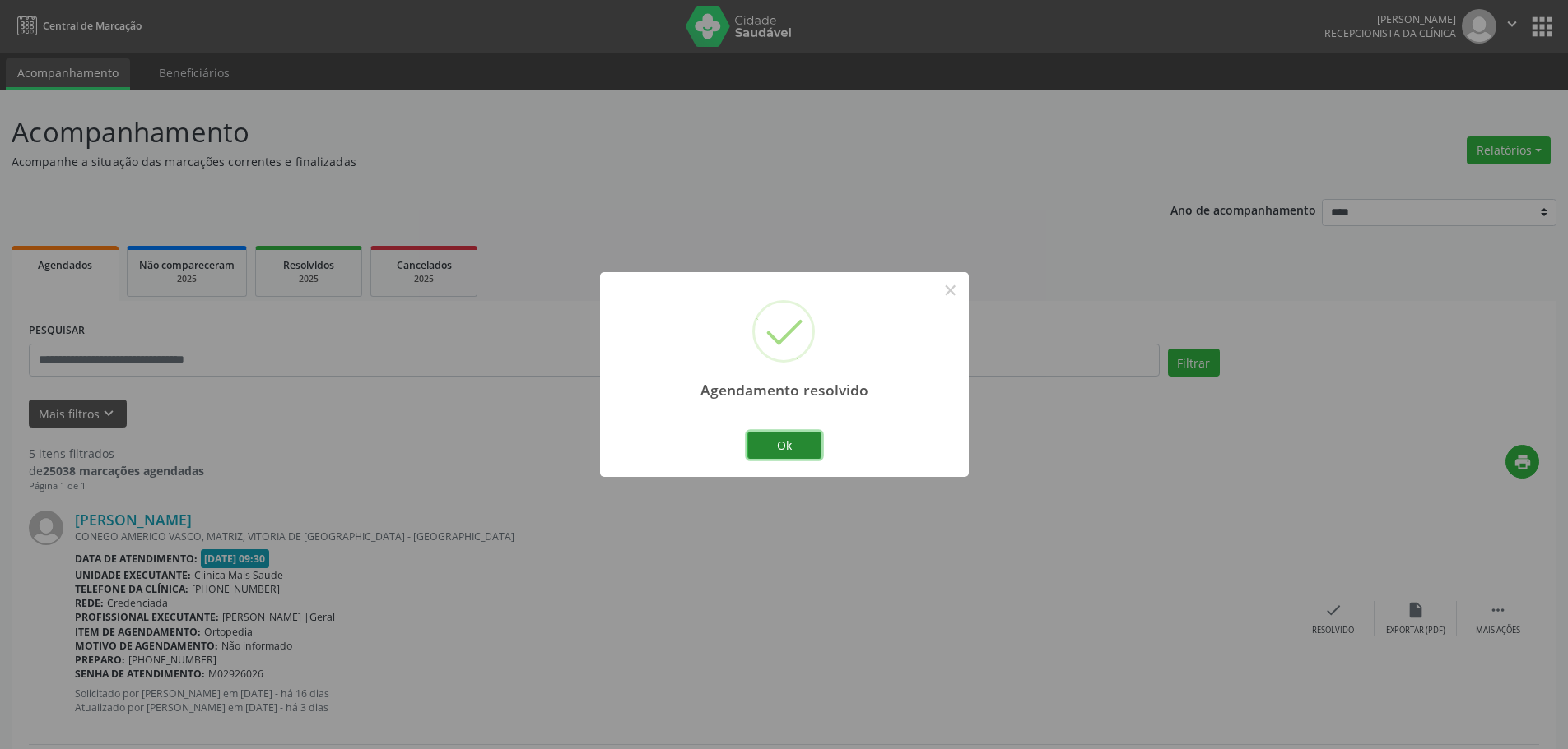
click at [794, 434] on button "Ok" at bounding box center [784, 446] width 74 height 28
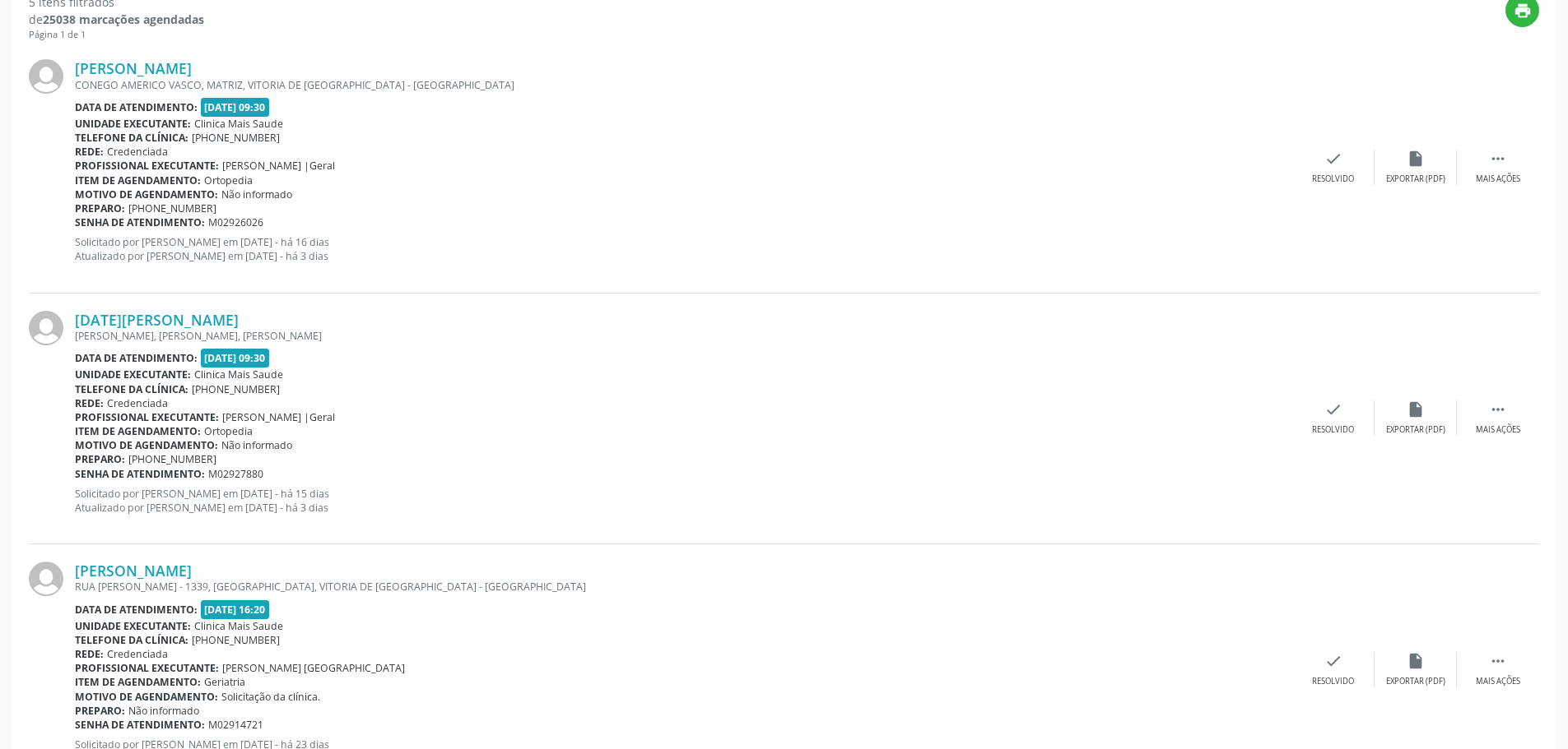
scroll to position [411, 0]
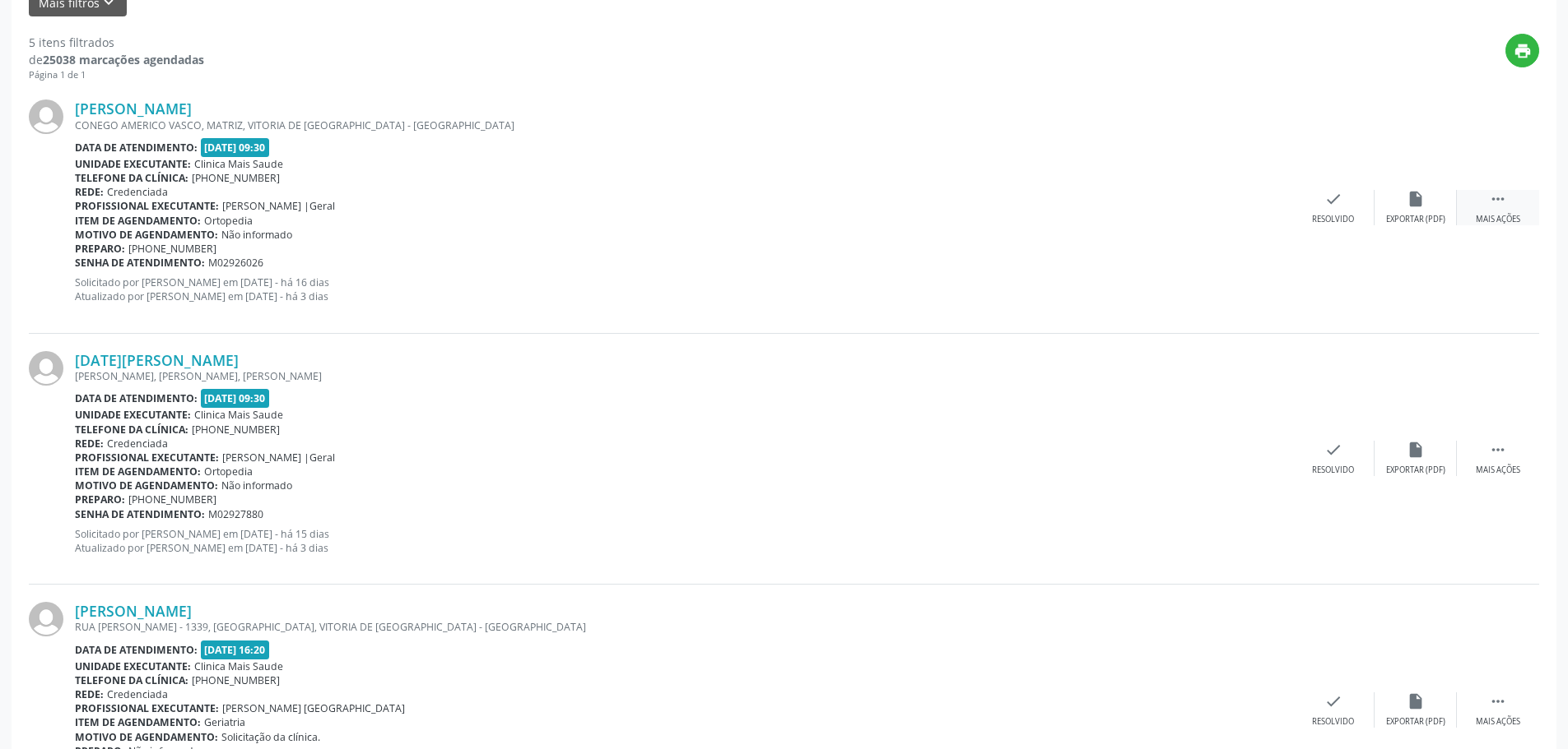
click at [1486, 210] on div " Mais ações" at bounding box center [1497, 208] width 82 height 36
click at [1411, 202] on icon "alarm_off" at bounding box center [1416, 199] width 18 height 18
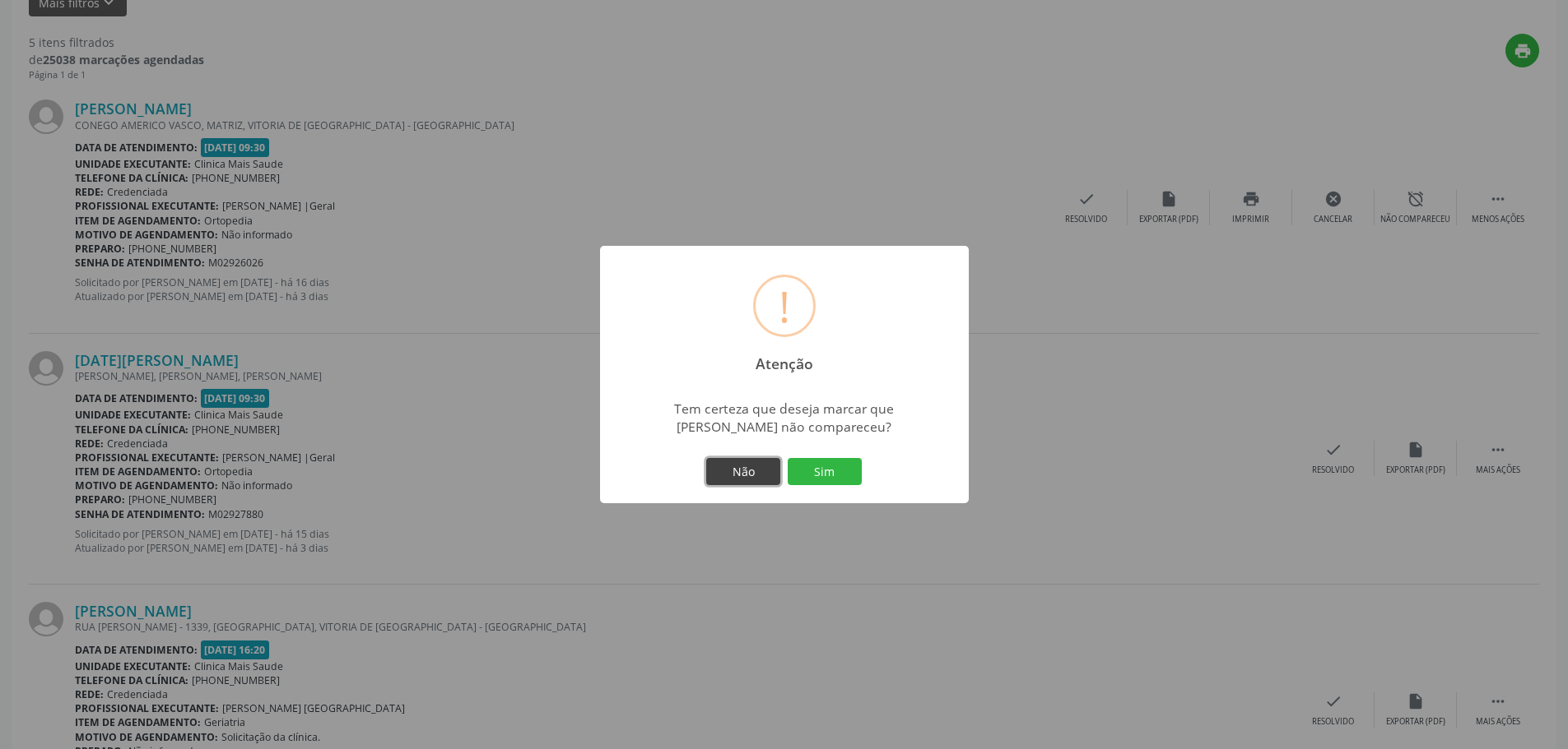
click at [734, 473] on button "Não" at bounding box center [742, 472] width 74 height 28
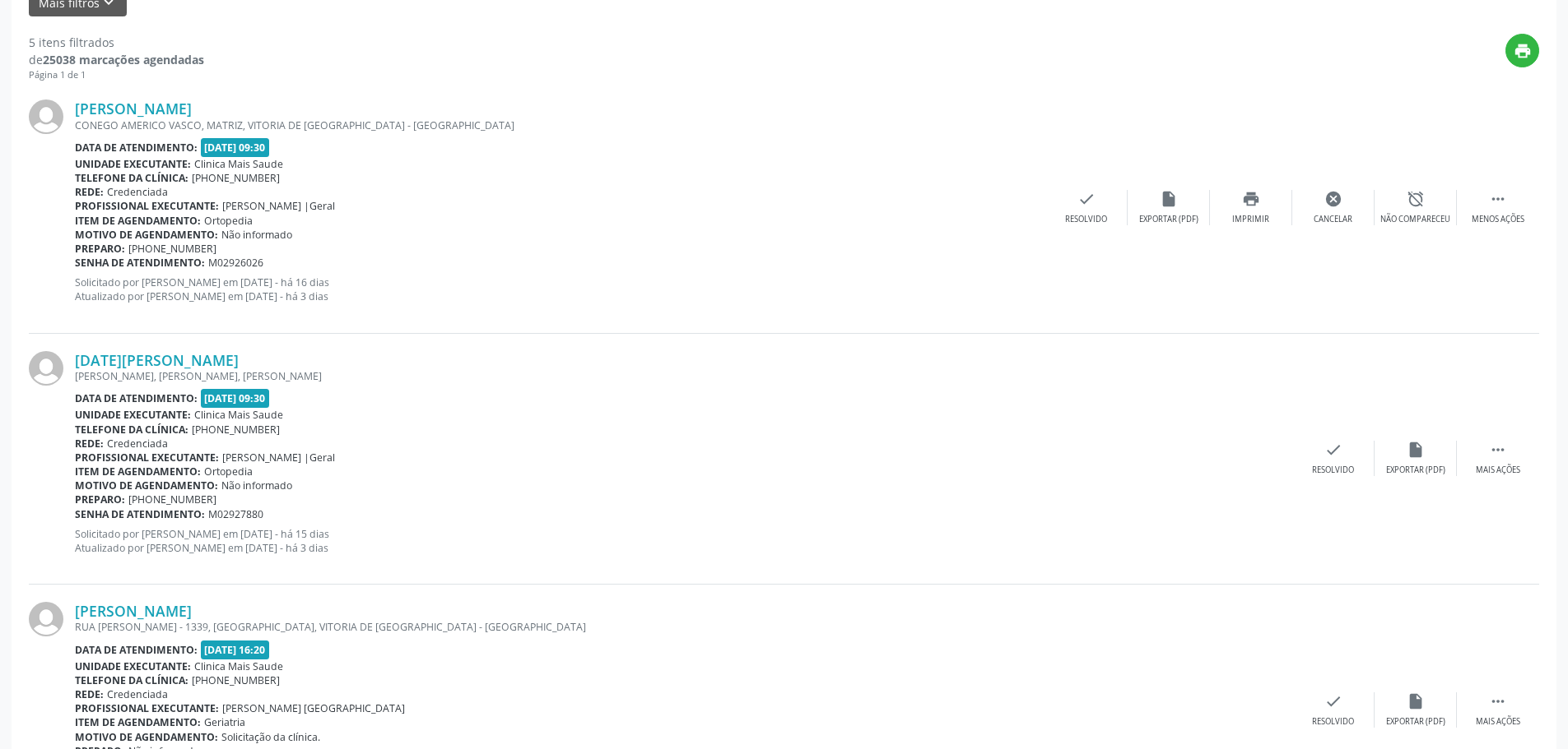
click at [1064, 412] on div "Unidade executante: Clinica Mais Saude" at bounding box center [683, 415] width 1217 height 14
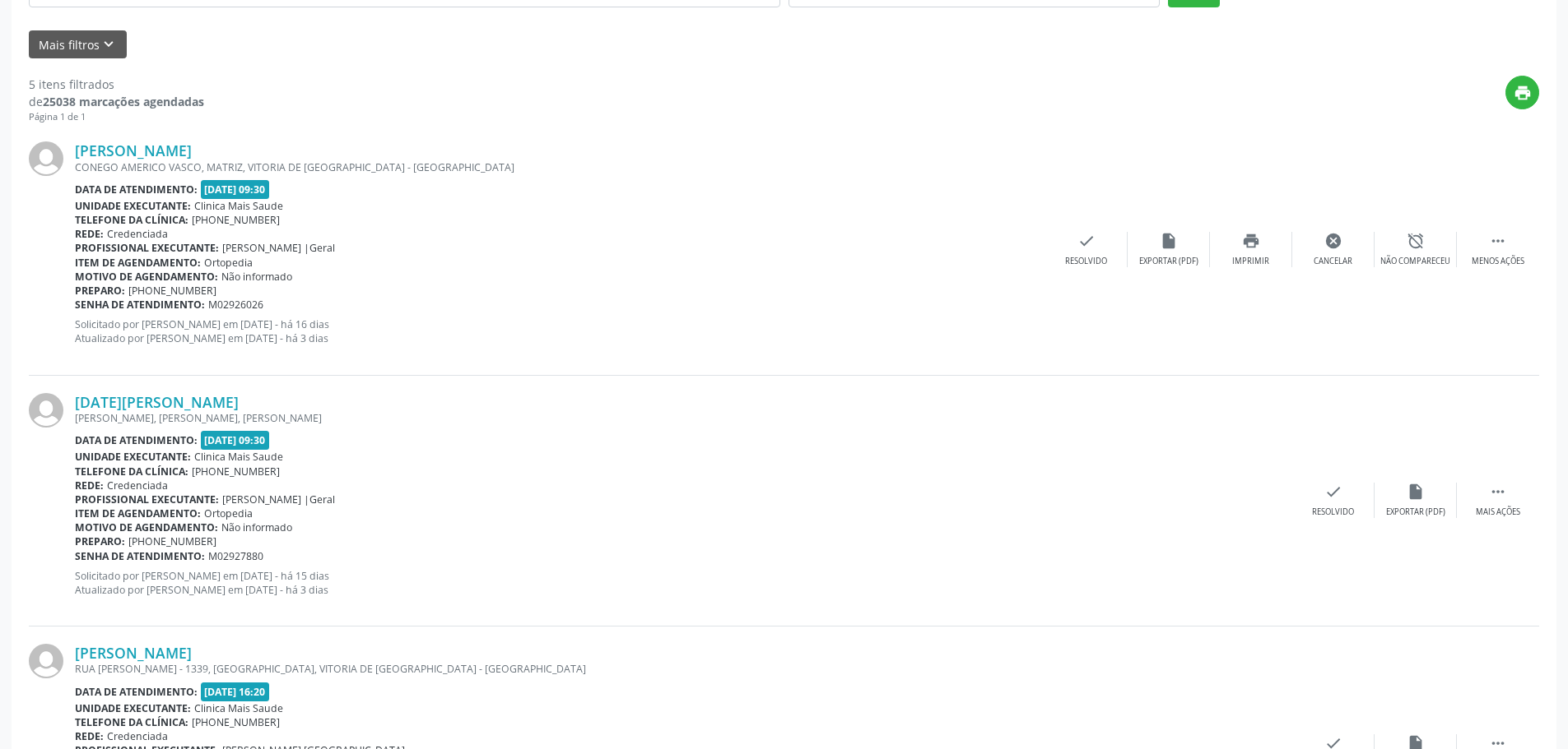
scroll to position [247, 0]
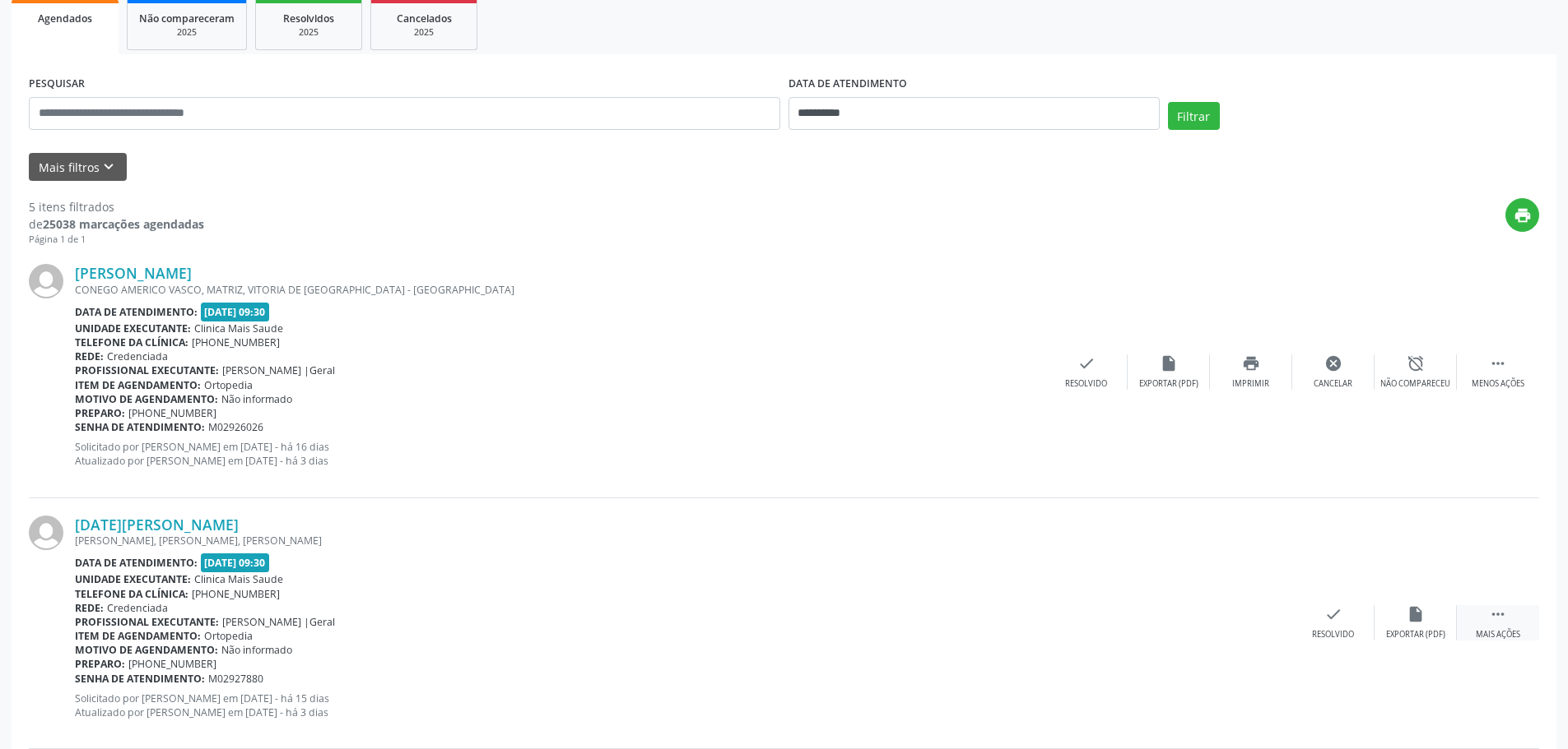
click at [1505, 617] on icon "" at bounding box center [1498, 615] width 18 height 18
click at [1477, 382] on div "Menos ações" at bounding box center [1497, 384] width 52 height 12
click at [1497, 375] on div " Mais ações" at bounding box center [1497, 373] width 82 height 36
click at [1437, 376] on div "alarm_off Não compareceu" at bounding box center [1415, 373] width 82 height 36
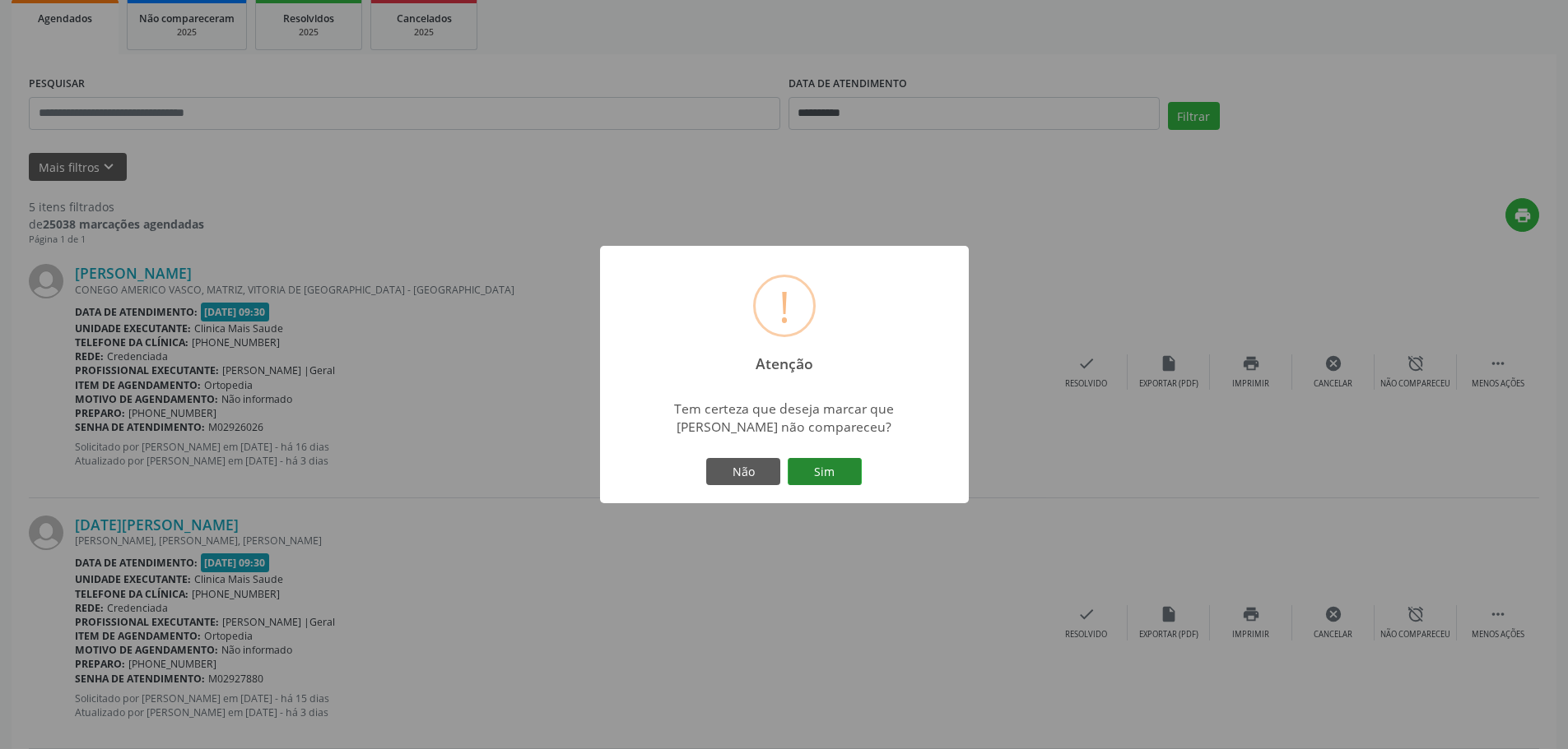
click at [817, 471] on button "Sim" at bounding box center [825, 472] width 74 height 28
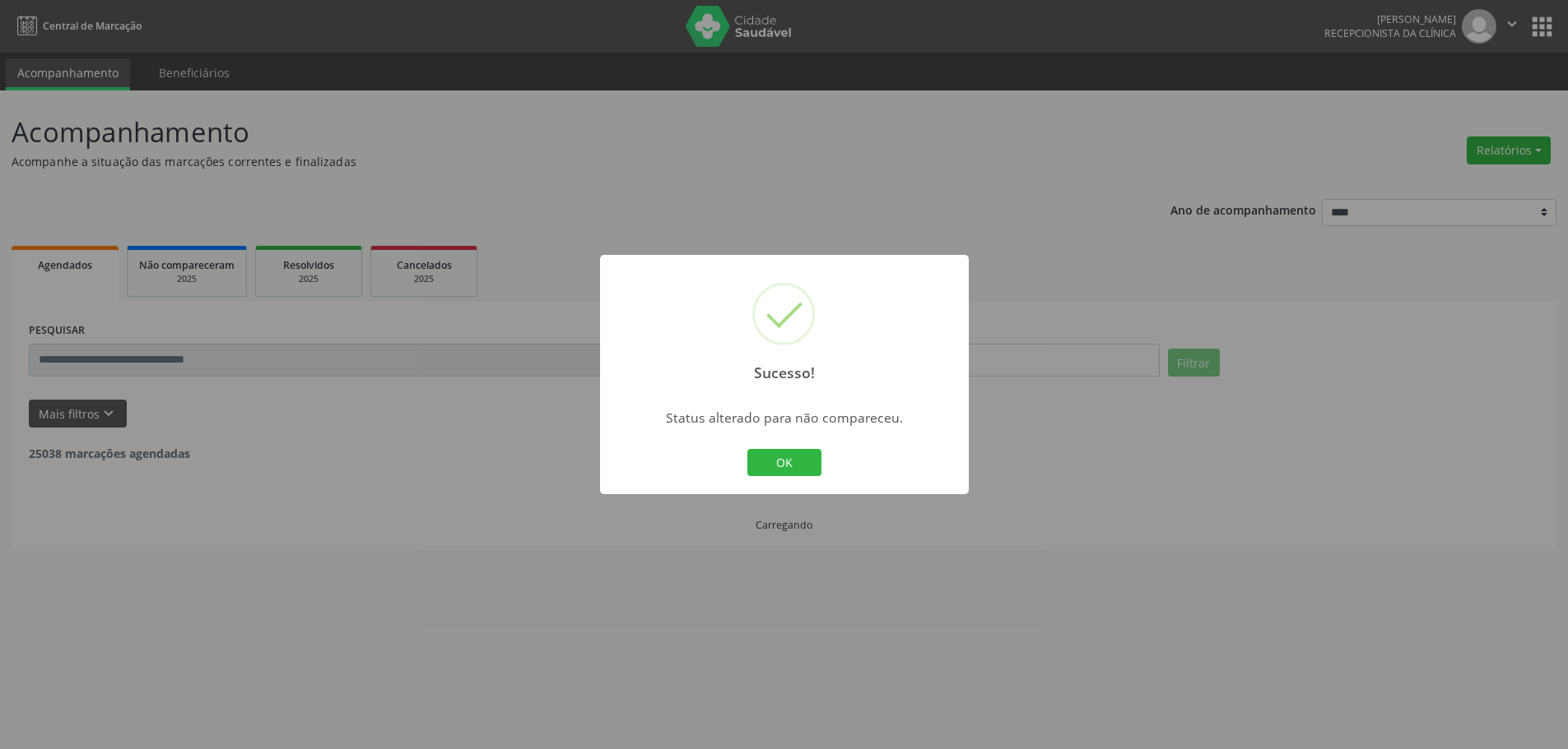
scroll to position [0, 0]
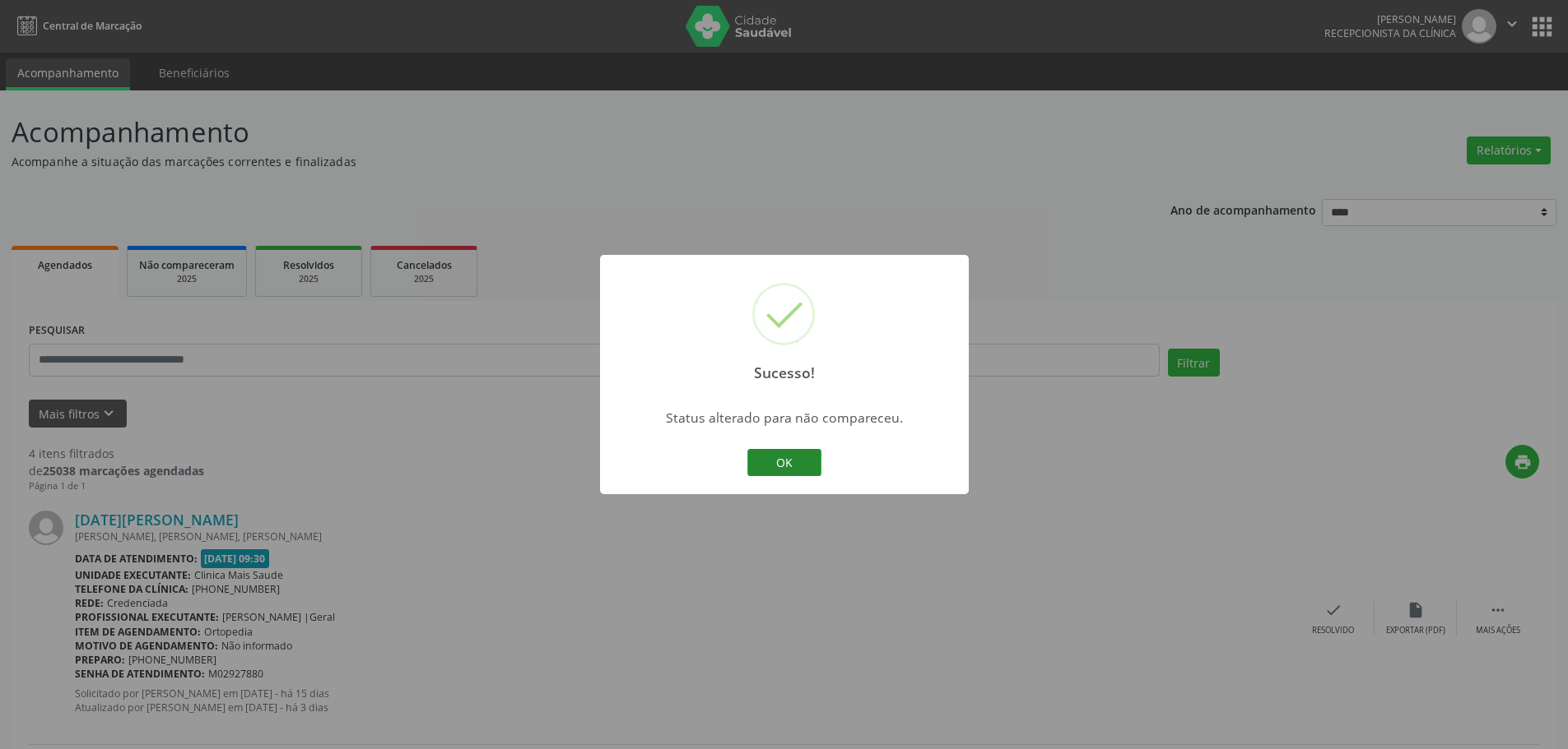
click at [797, 459] on button "OK" at bounding box center [784, 463] width 74 height 28
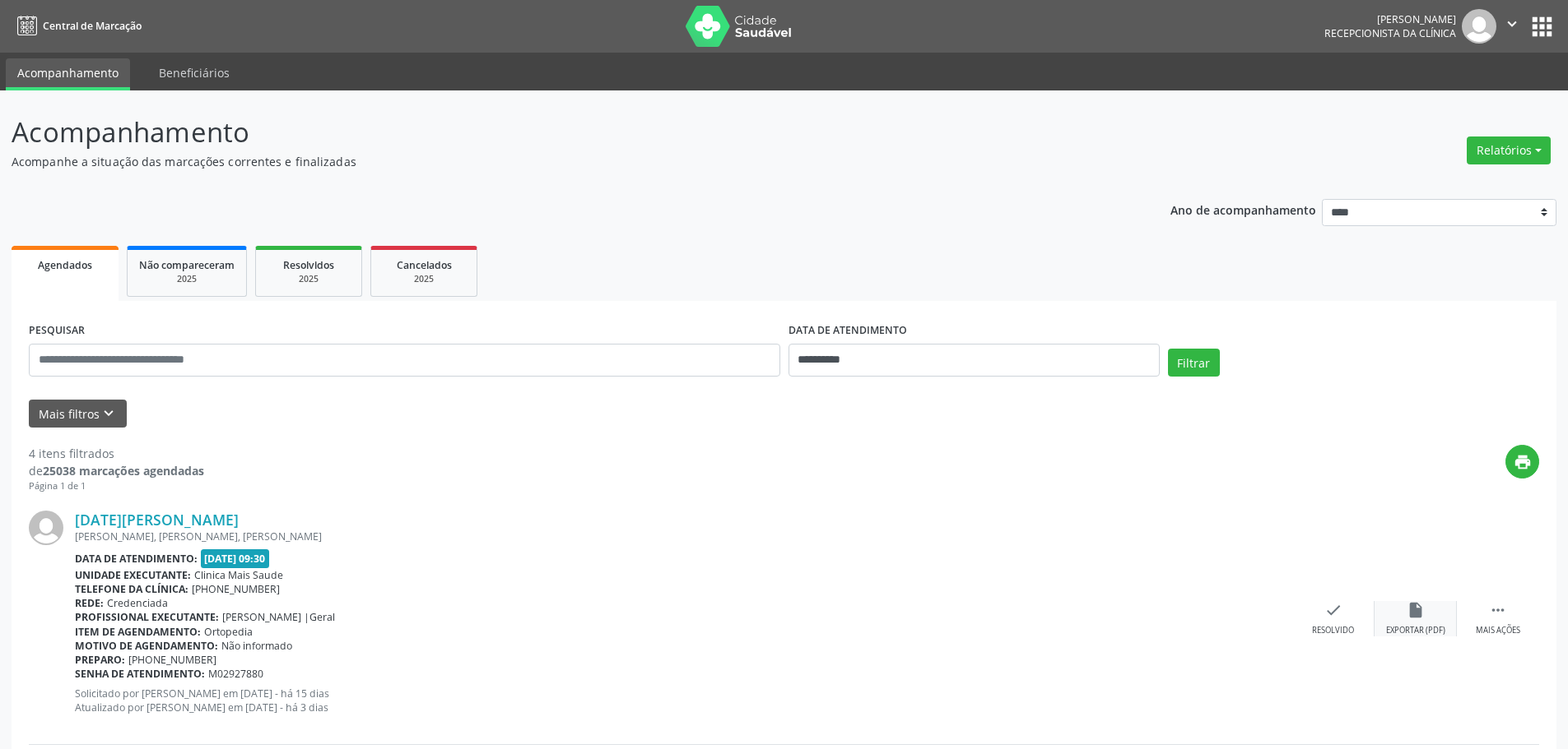
click at [1433, 620] on div "insert_drive_file Exportar (PDF)" at bounding box center [1415, 620] width 82 height 36
click at [1504, 607] on icon "" at bounding box center [1498, 611] width 18 height 18
click at [1422, 626] on div "Não compareceu" at bounding box center [1415, 631] width 70 height 12
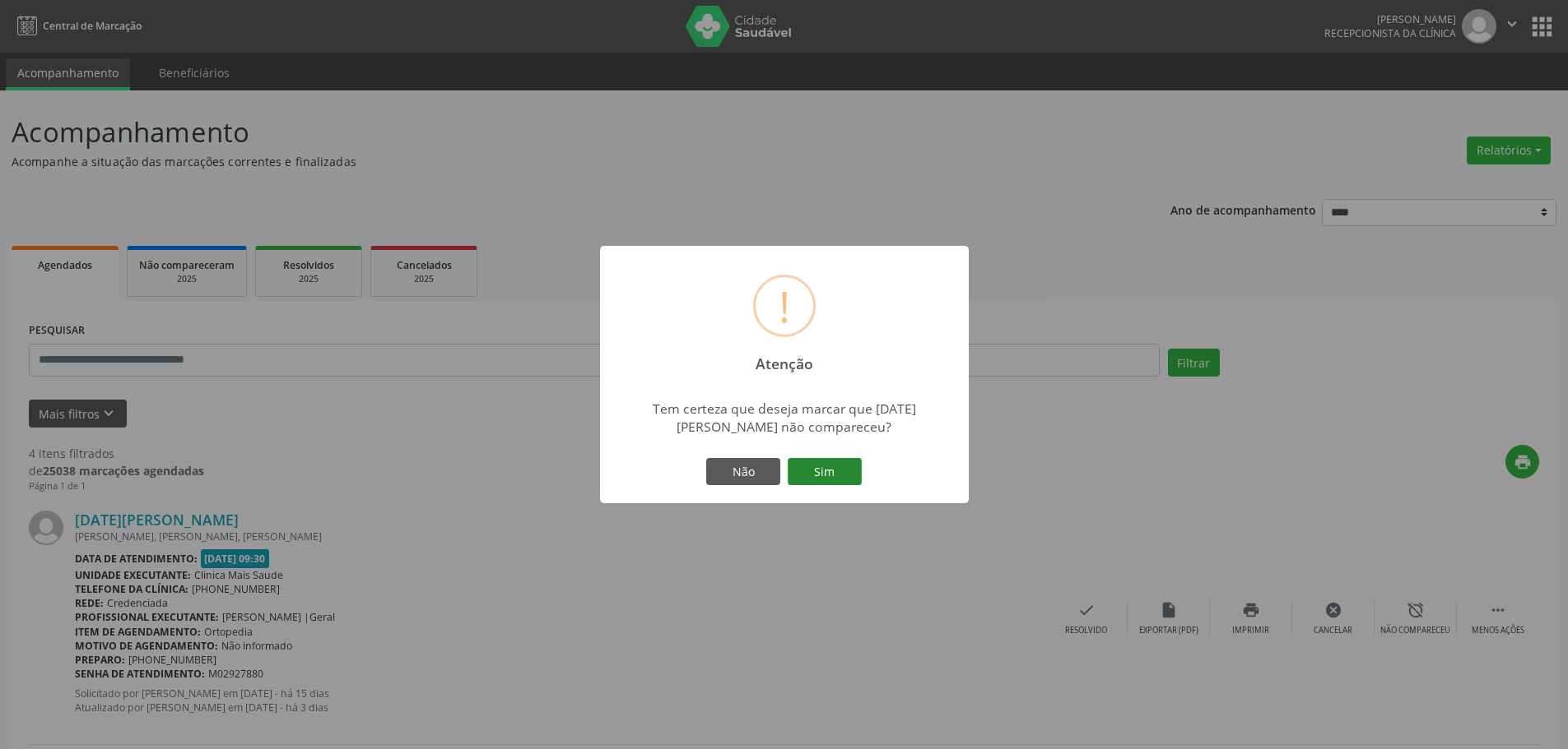
click at [840, 464] on button "Sim" at bounding box center [825, 472] width 74 height 28
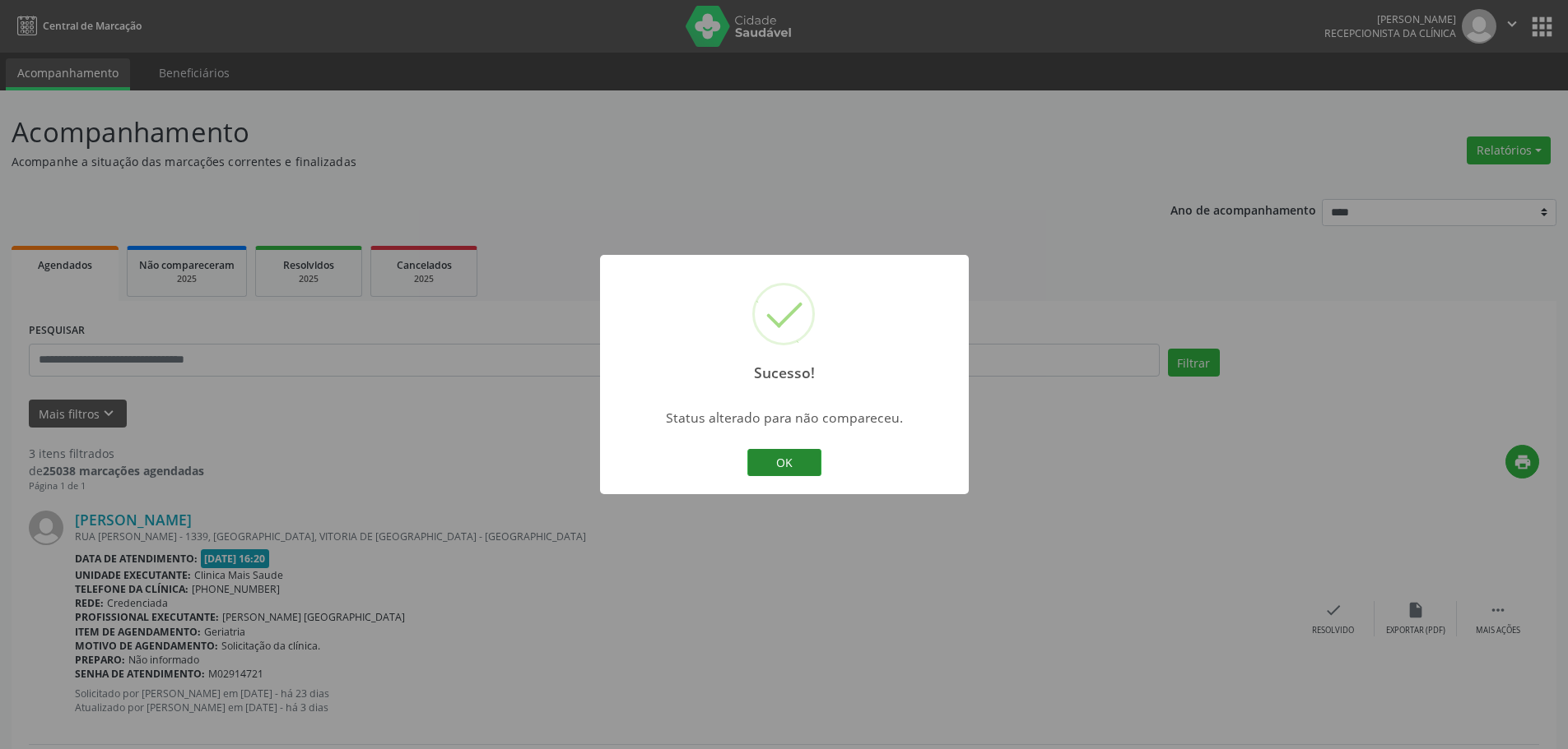
click at [757, 457] on button "OK" at bounding box center [784, 463] width 74 height 28
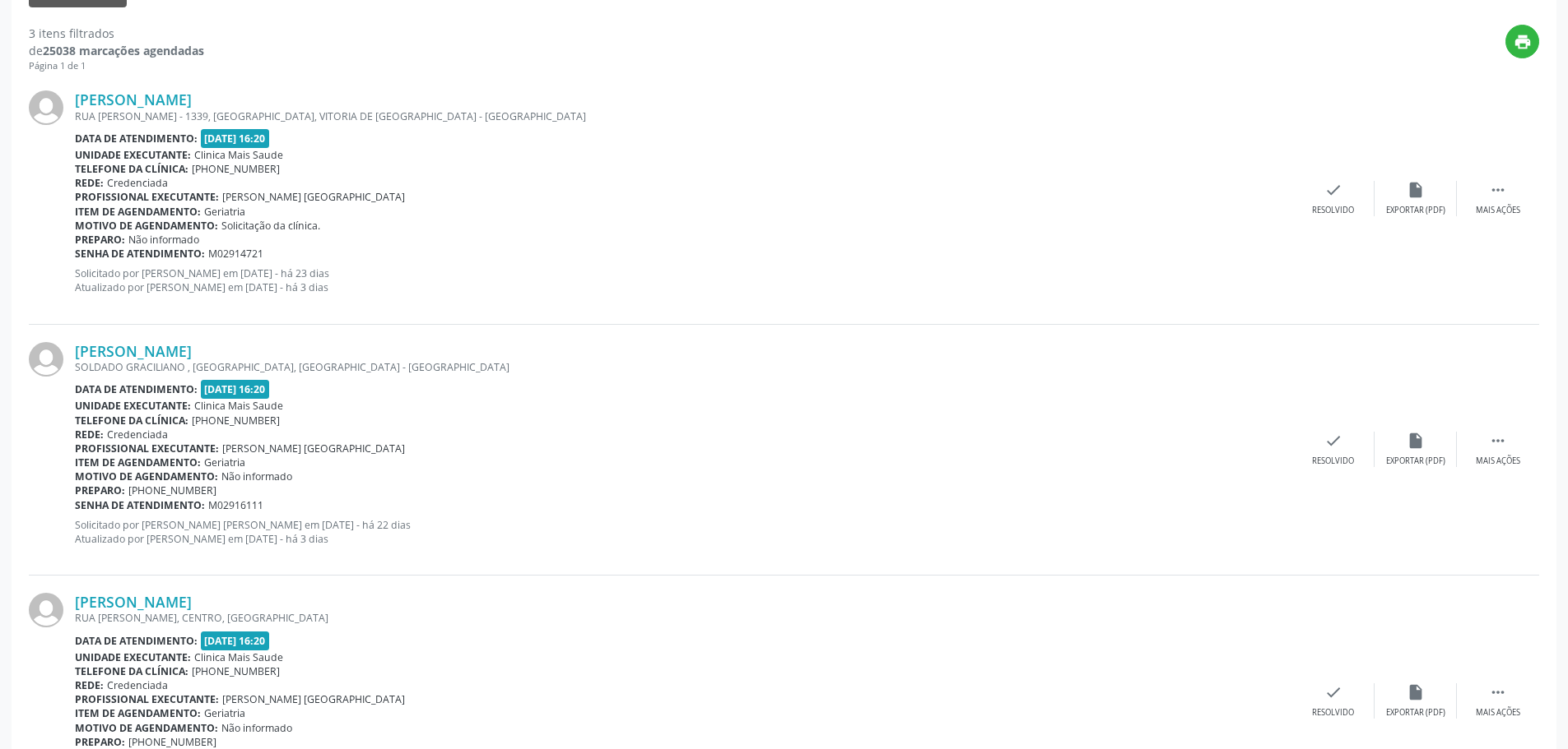
scroll to position [526, 0]
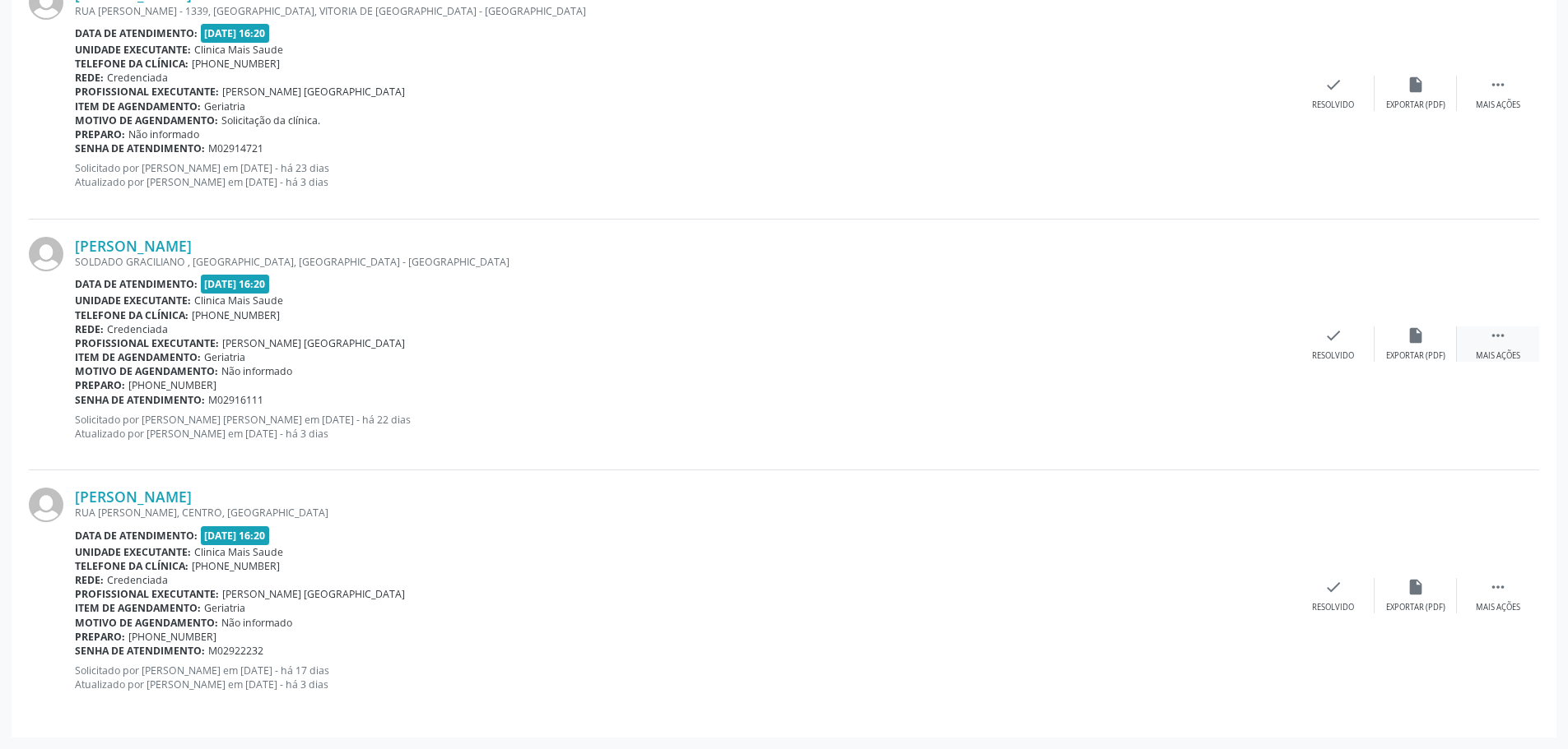
click at [1476, 337] on div " Mais ações" at bounding box center [1497, 344] width 82 height 36
click at [1422, 346] on div "alarm_off Não compareceu" at bounding box center [1415, 344] width 82 height 36
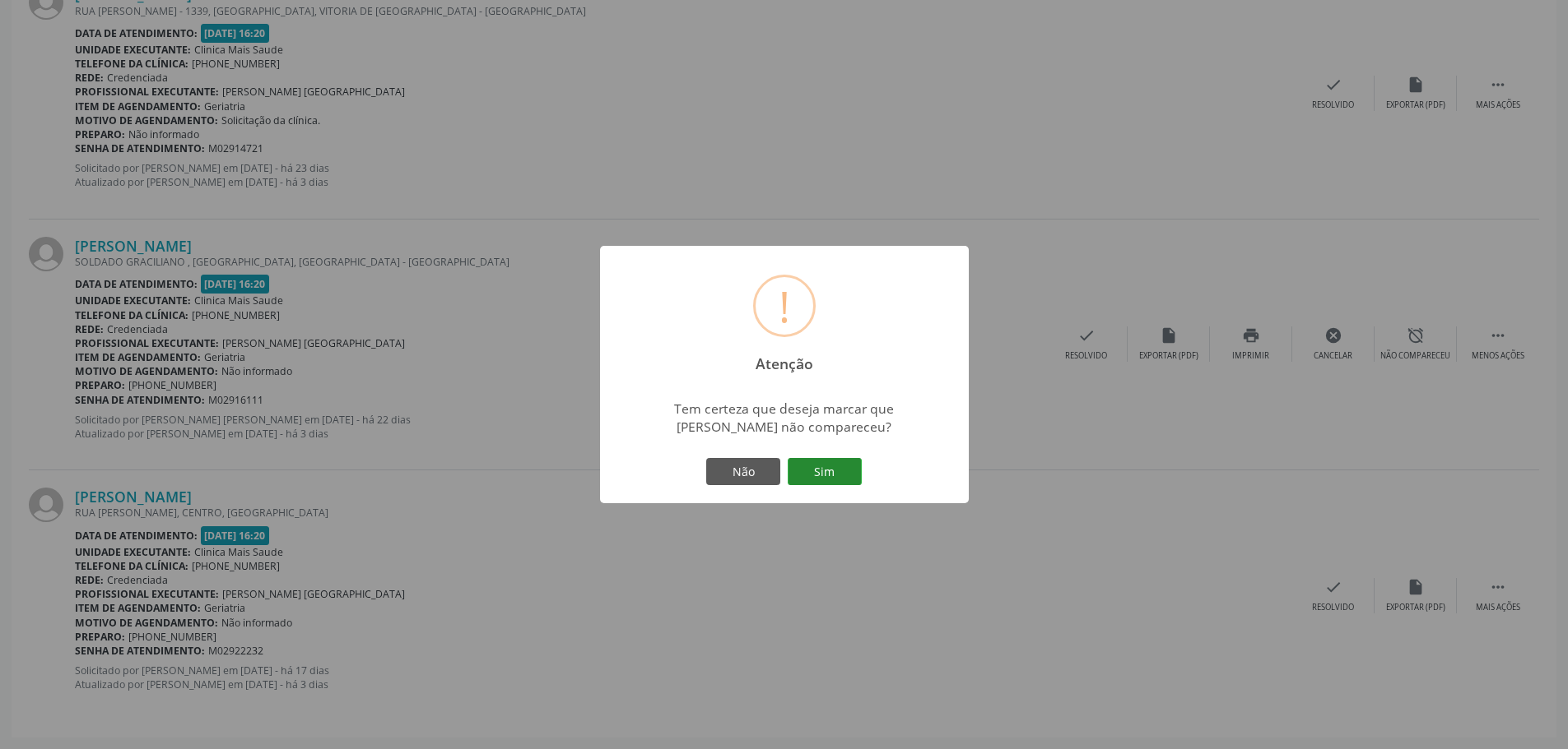
click at [841, 466] on button "Sim" at bounding box center [825, 472] width 74 height 28
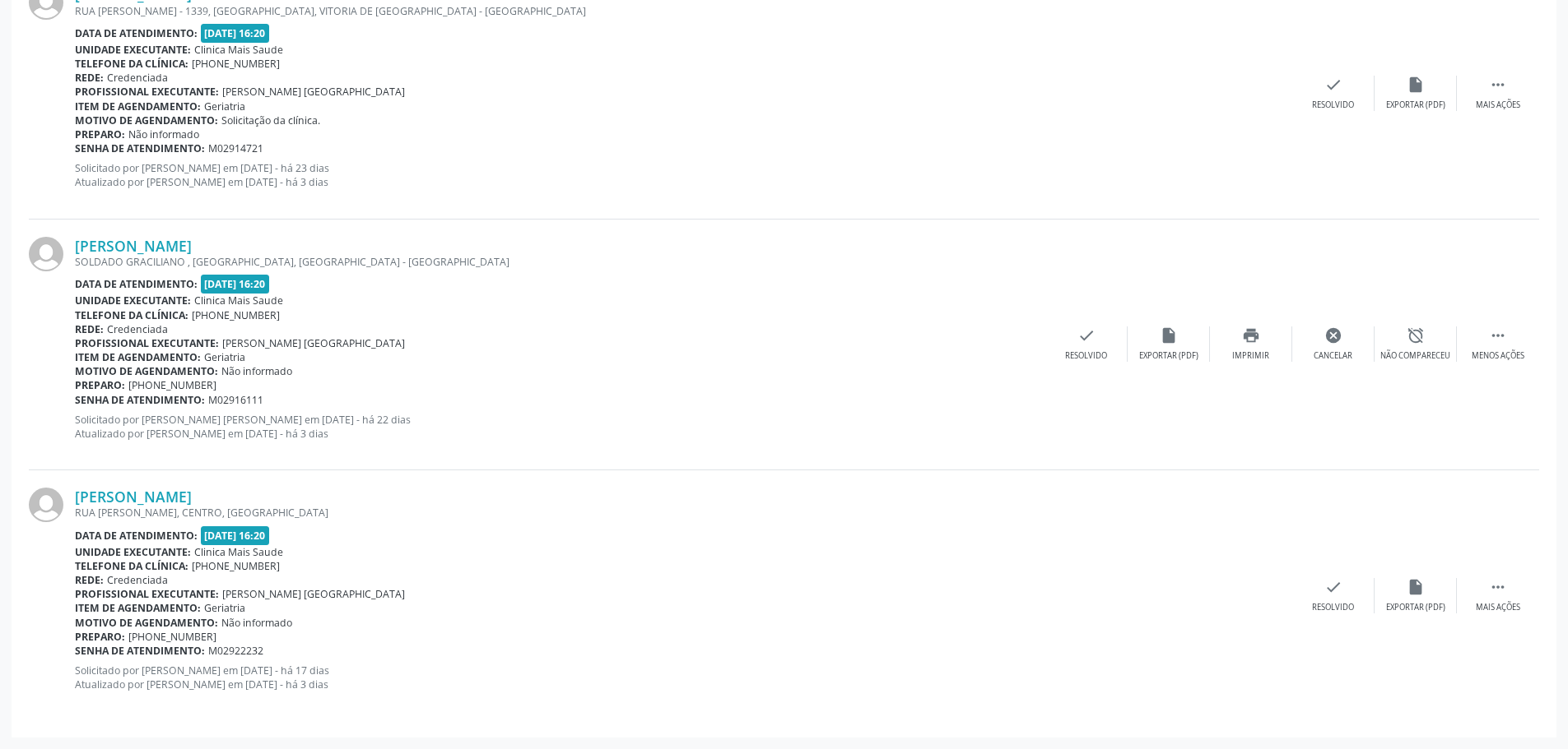
scroll to position [0, 0]
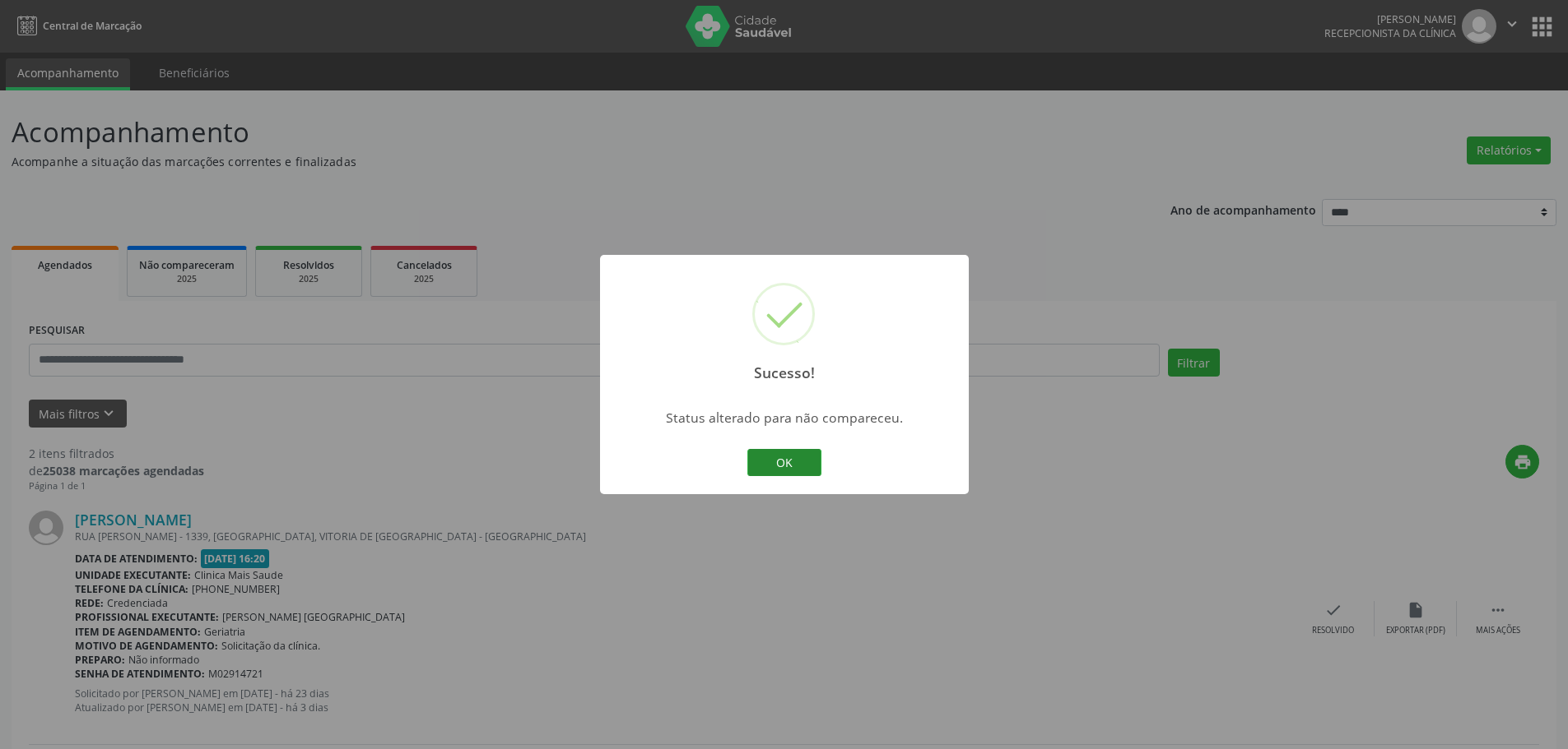
click at [764, 457] on button "OK" at bounding box center [784, 463] width 74 height 28
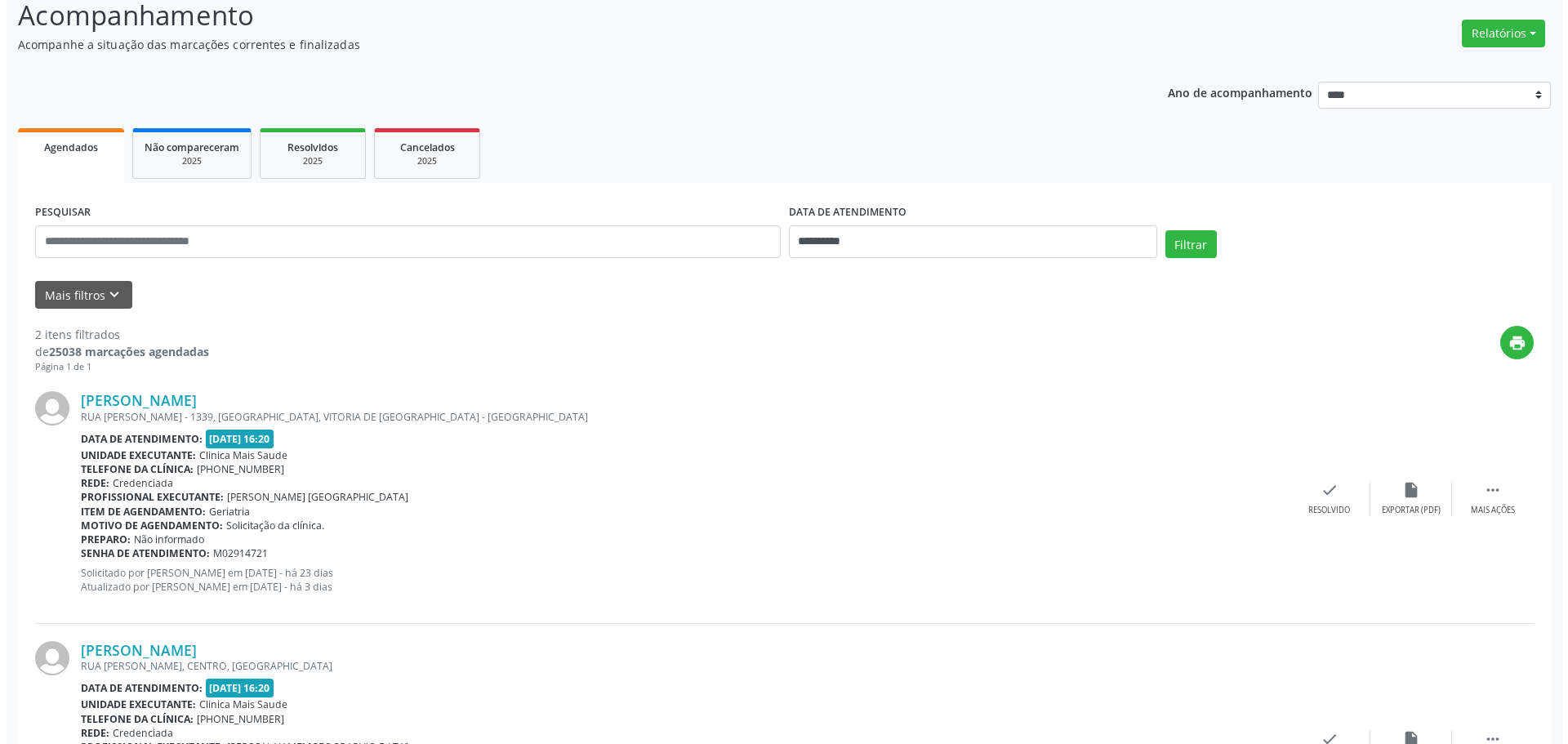
scroll to position [273, 0]
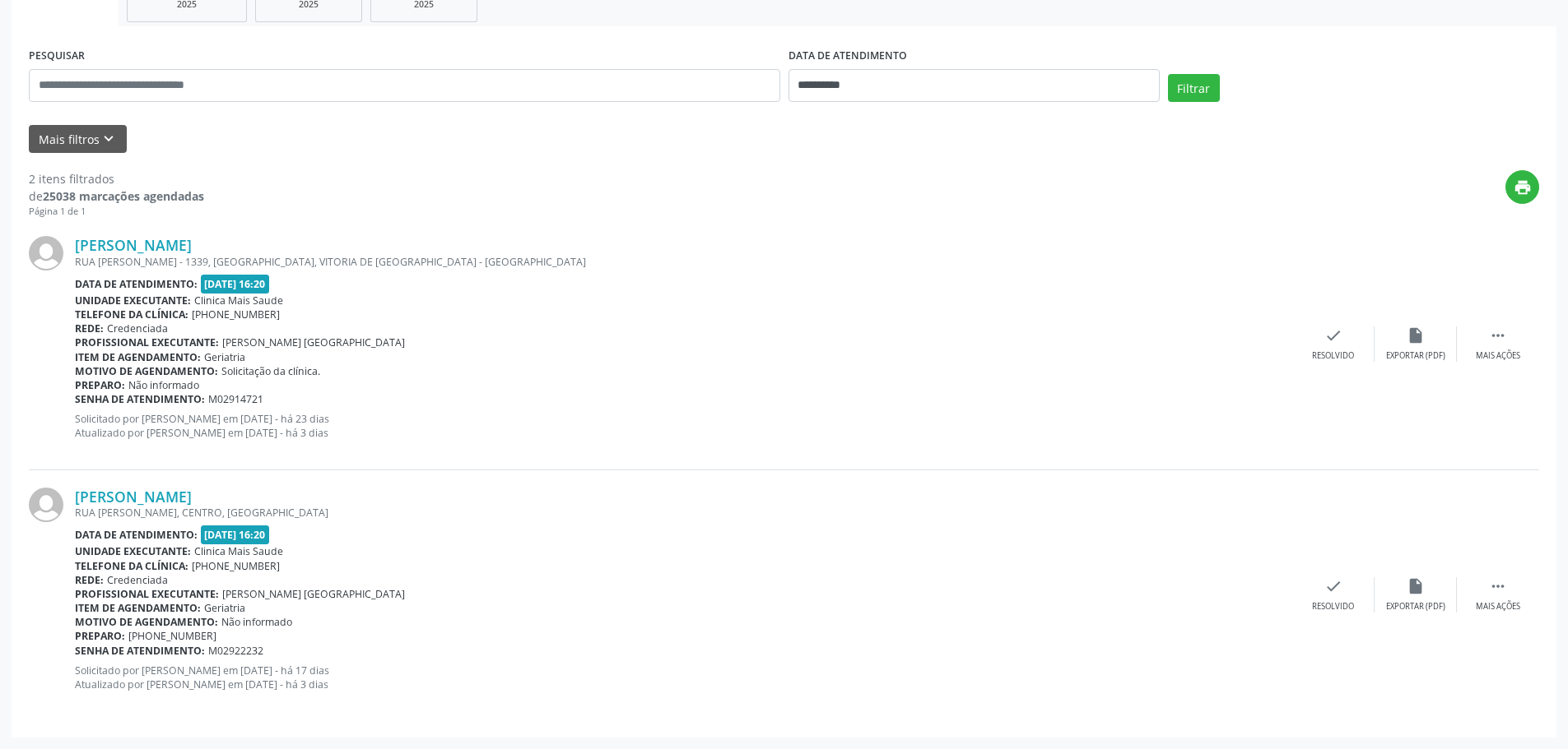
click at [1300, 617] on div "[PERSON_NAME] [GEOGRAPHIC_DATA][PERSON_NAME], [GEOGRAPHIC_DATA], [GEOGRAPHIC_DA…" at bounding box center [784, 595] width 1511 height 250
click at [1328, 584] on icon "check" at bounding box center [1333, 586] width 18 height 18
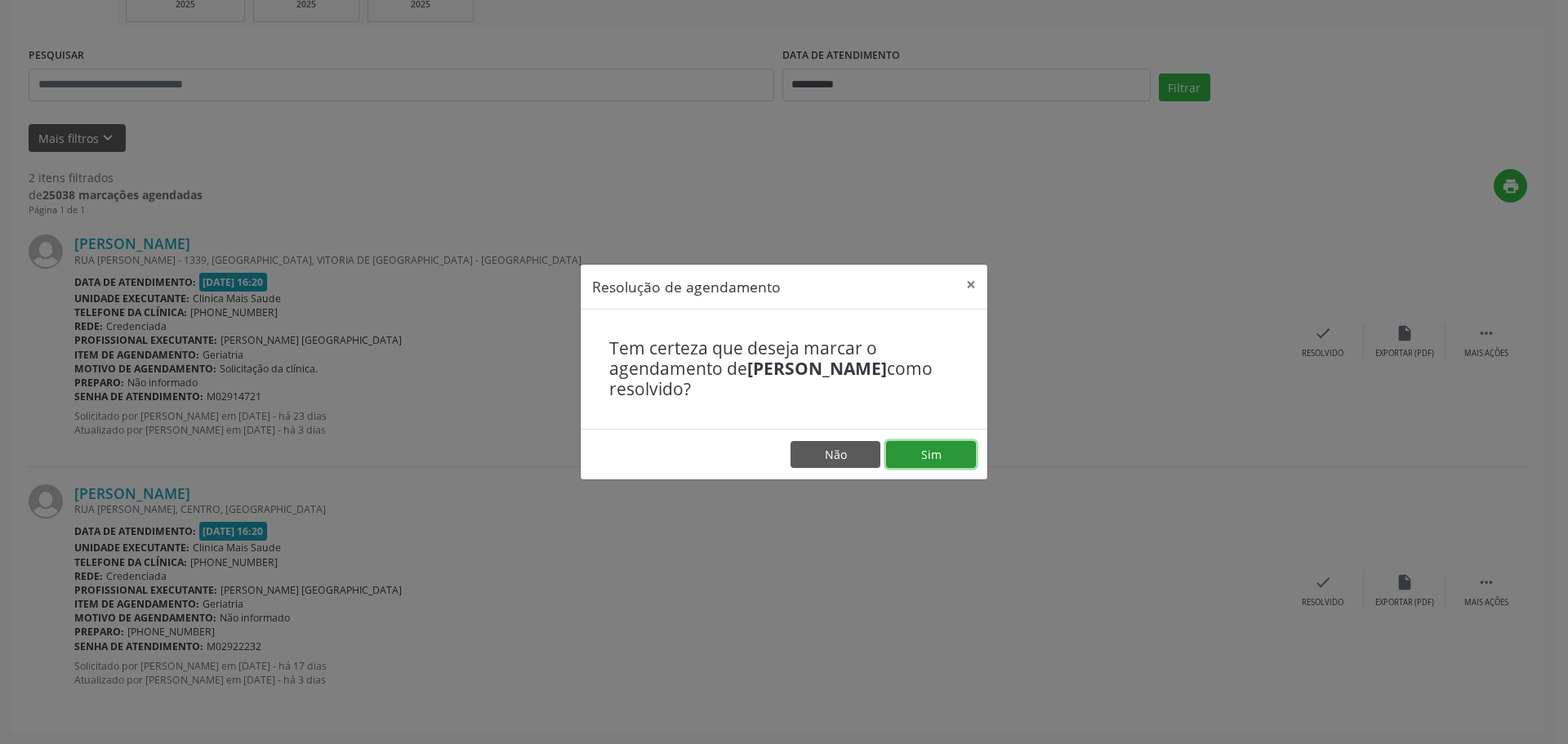
click at [955, 462] on button "Sim" at bounding box center [931, 455] width 90 height 27
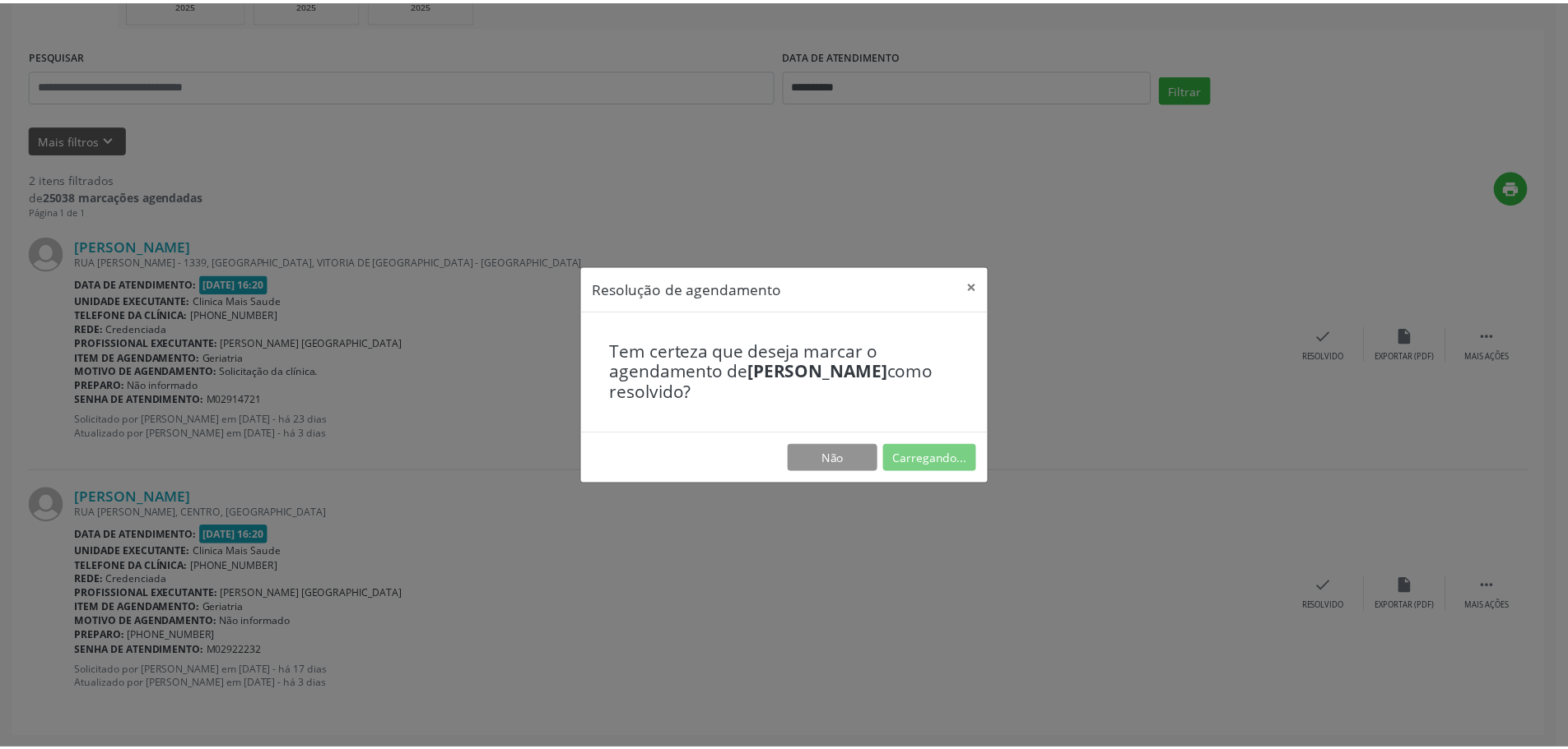
scroll to position [0, 0]
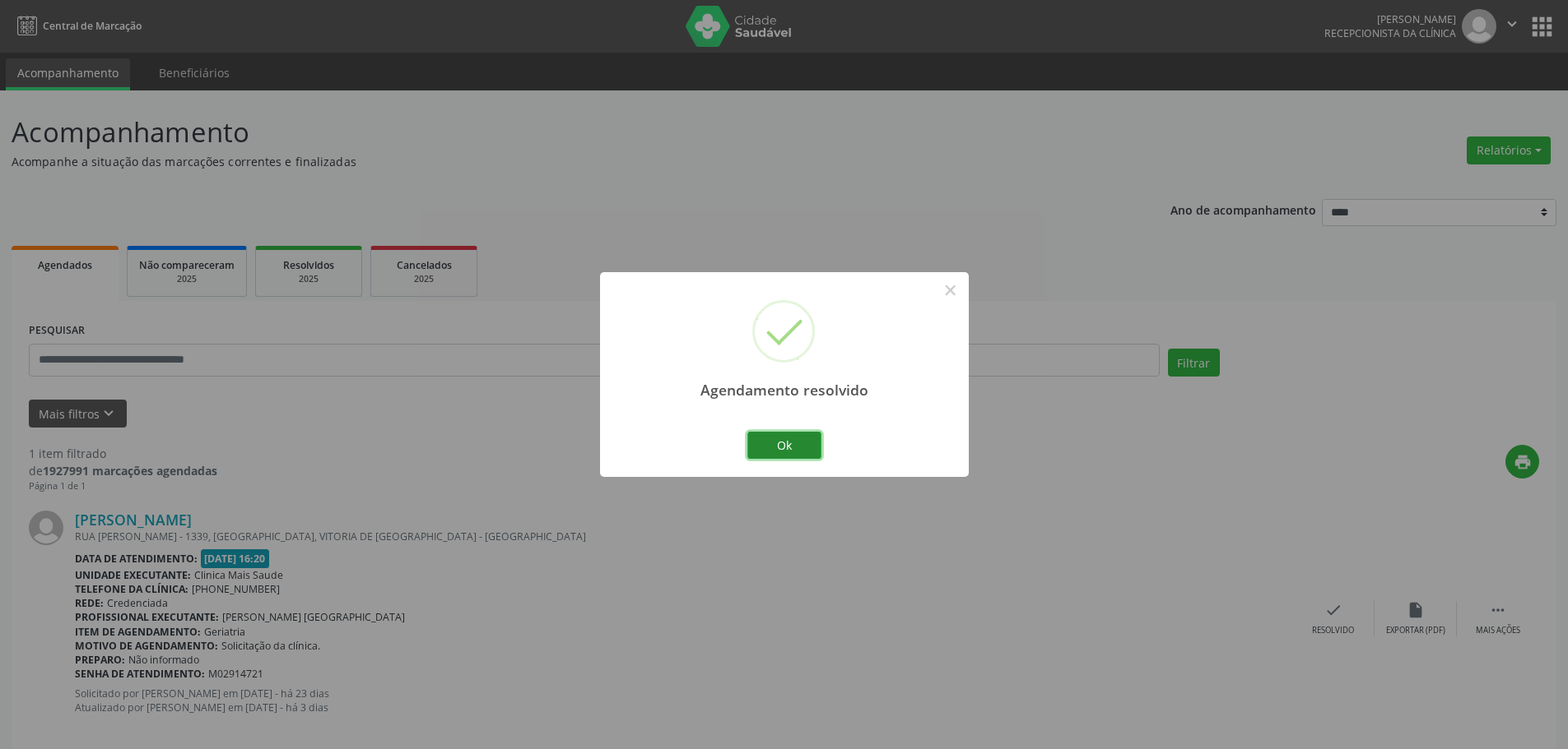
click at [788, 441] on button "Ok" at bounding box center [784, 446] width 74 height 28
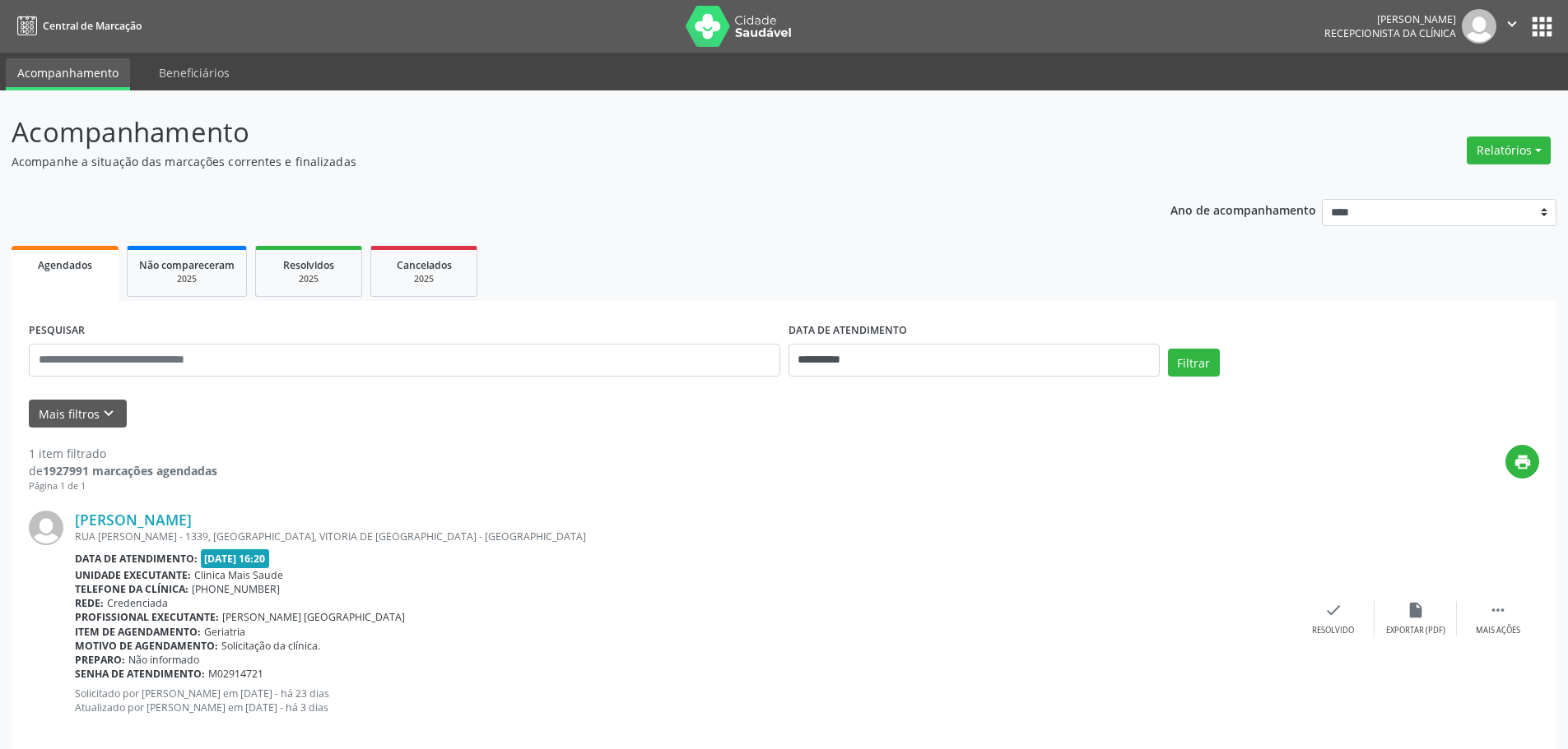
scroll to position [24, 0]
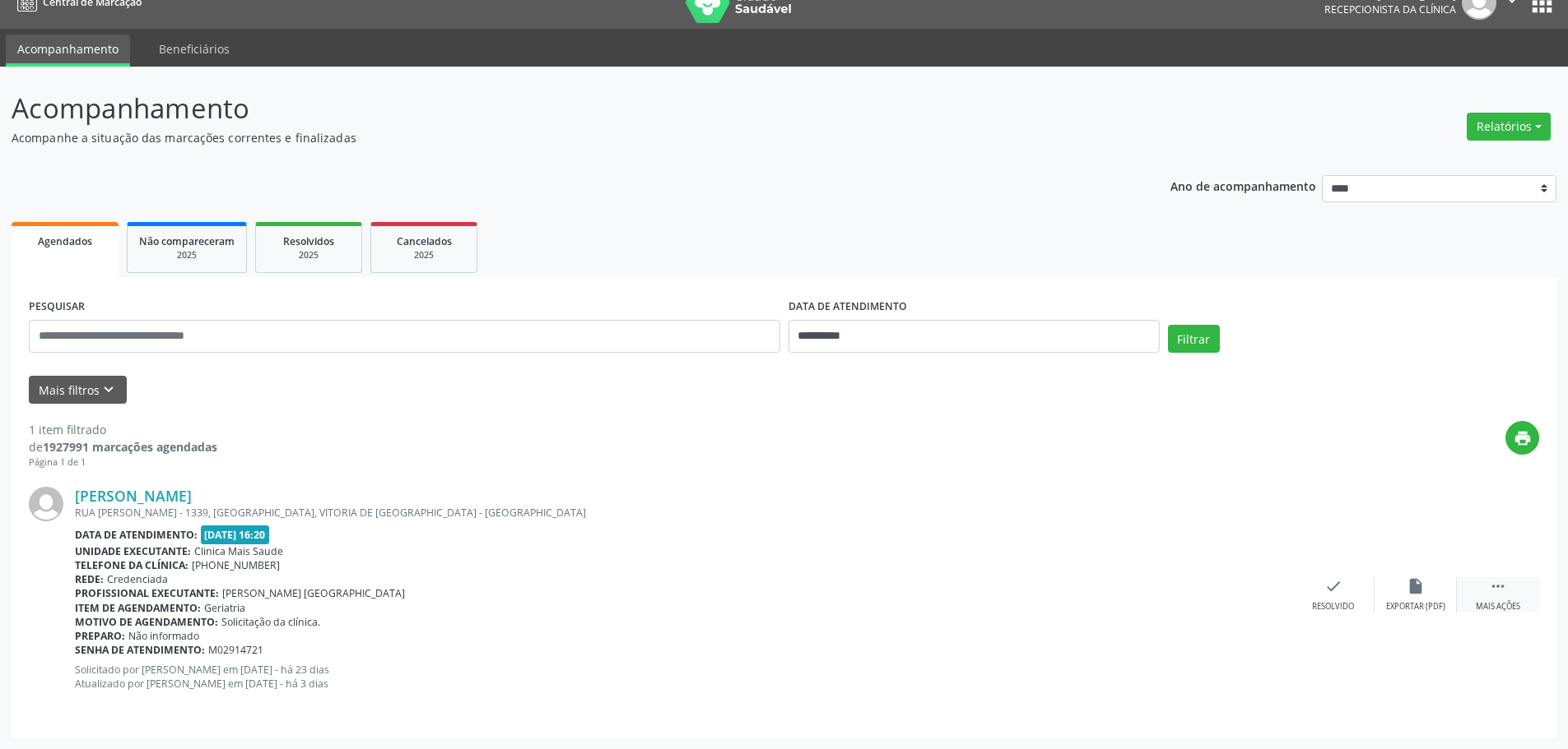
click at [1536, 593] on div " Mais ações" at bounding box center [1497, 595] width 82 height 36
click at [1414, 585] on icon "alarm_off" at bounding box center [1416, 586] width 18 height 18
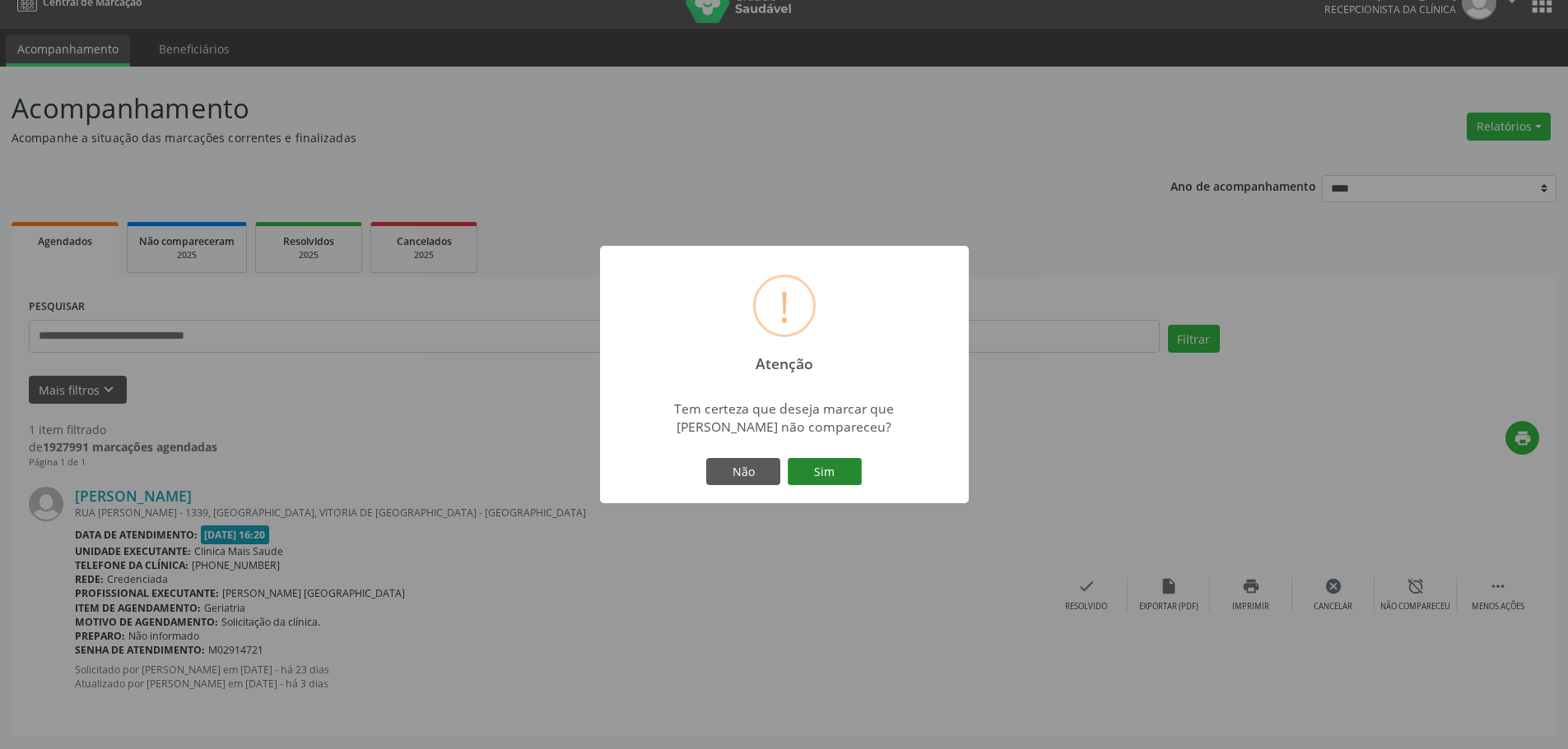
click at [833, 477] on button "Sim" at bounding box center [825, 472] width 74 height 28
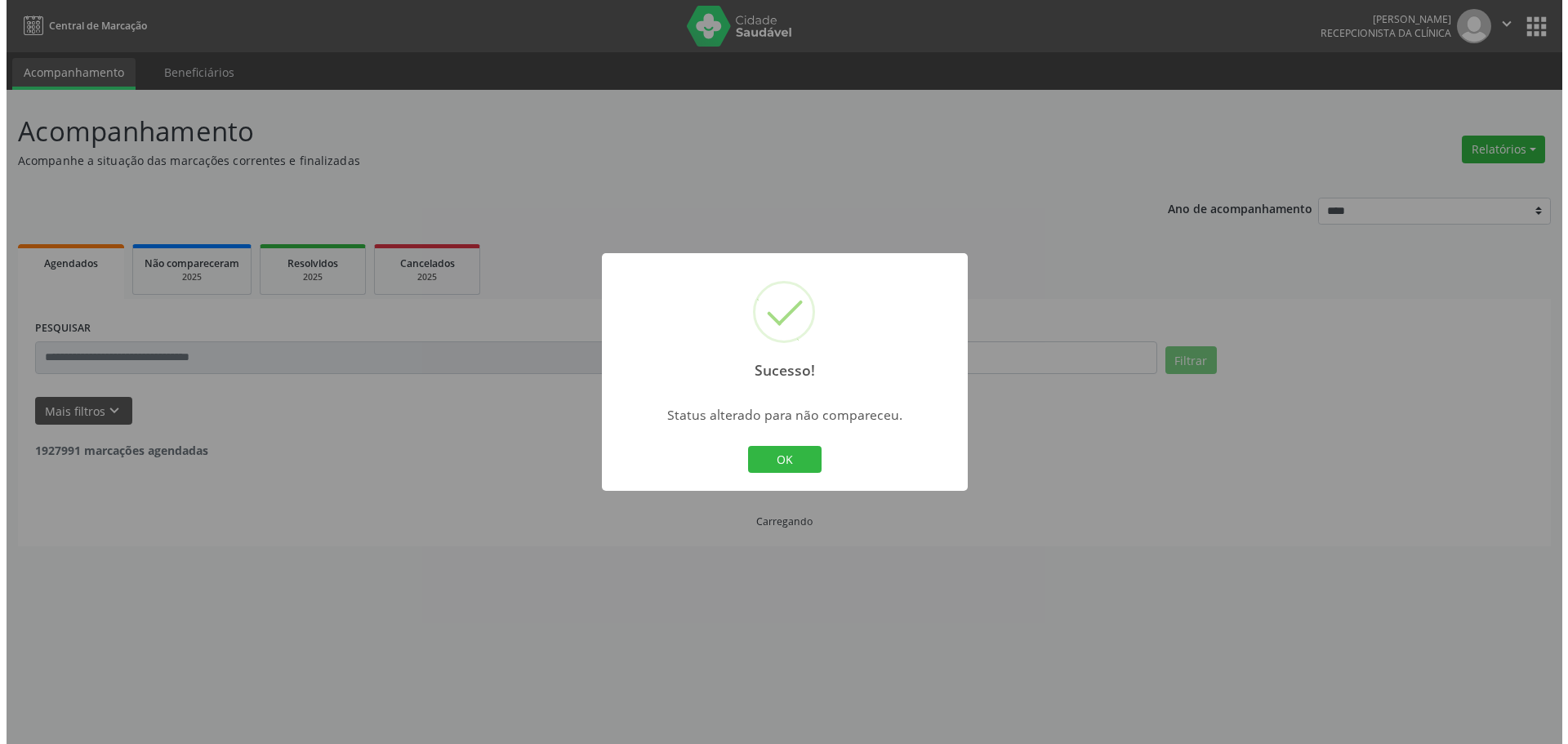
scroll to position [0, 0]
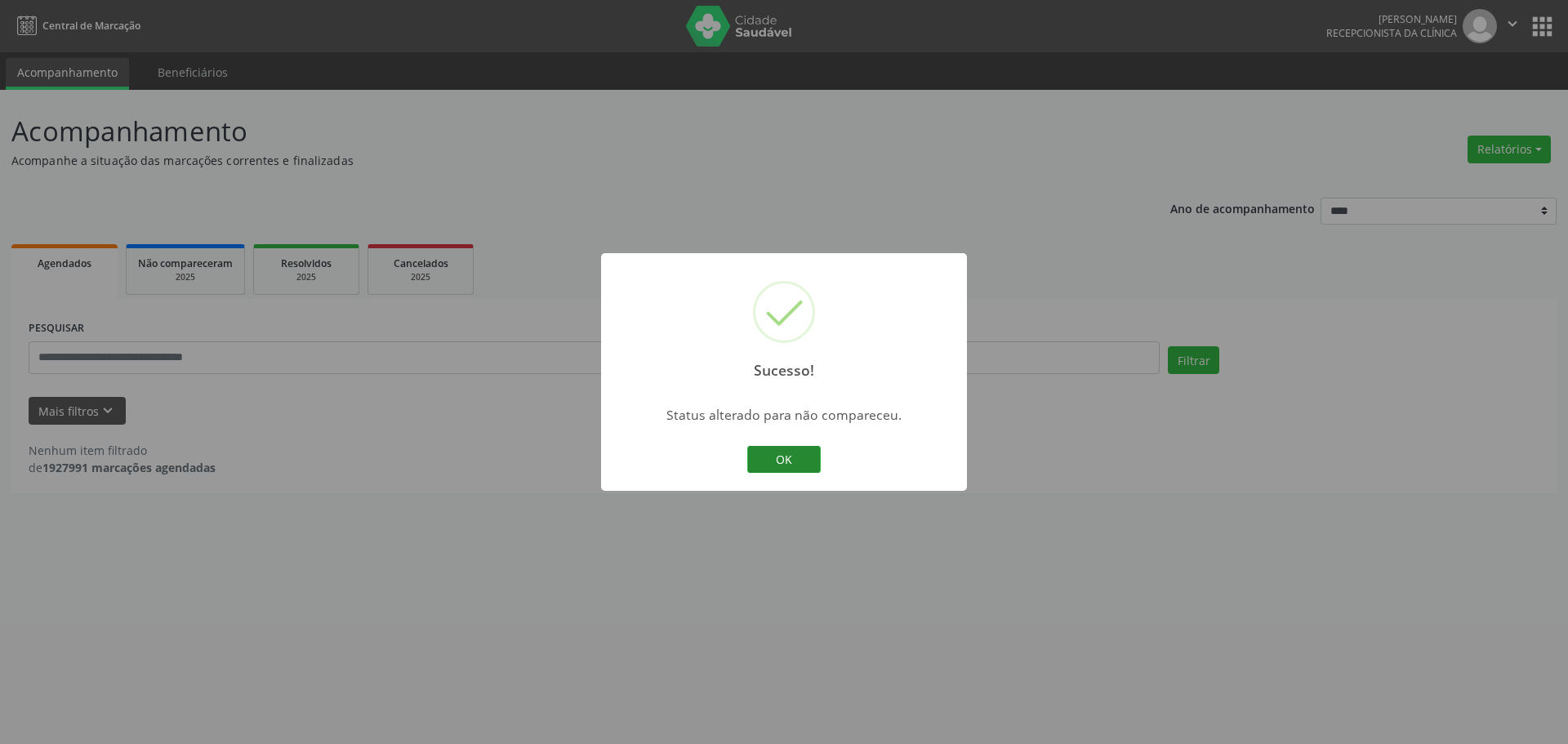
click at [796, 452] on button "OK" at bounding box center [784, 460] width 74 height 27
